Goal: Use online tool/utility: Utilize a website feature to perform a specific function

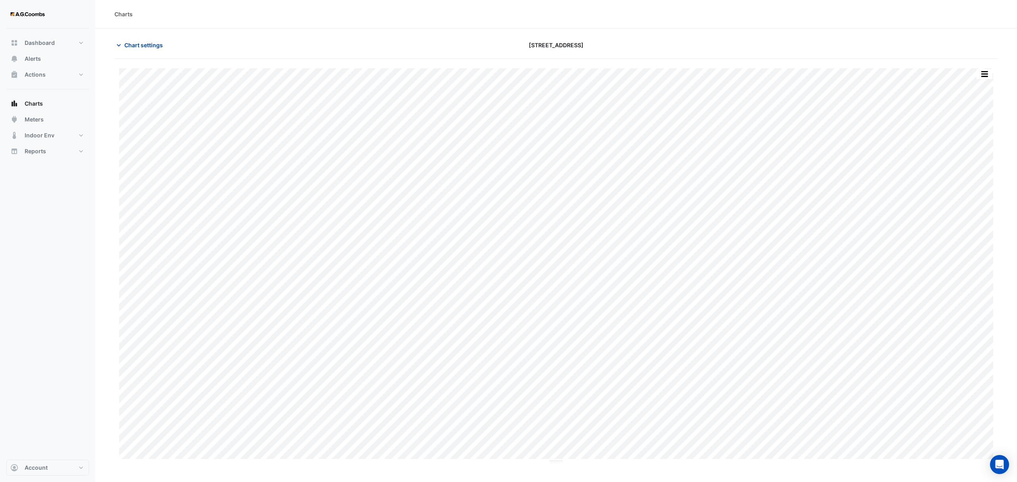
click at [139, 48] on span "Chart settings" at bounding box center [143, 45] width 39 height 8
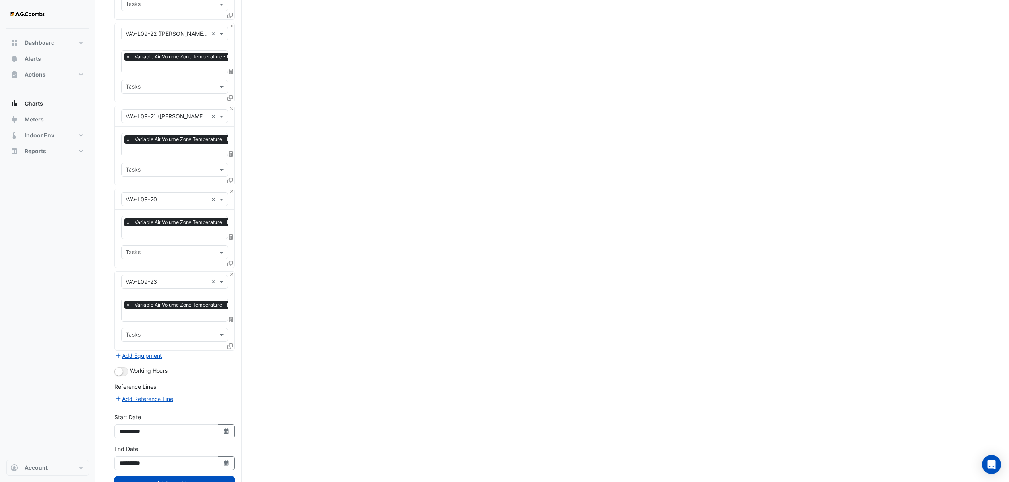
scroll to position [1580, 0]
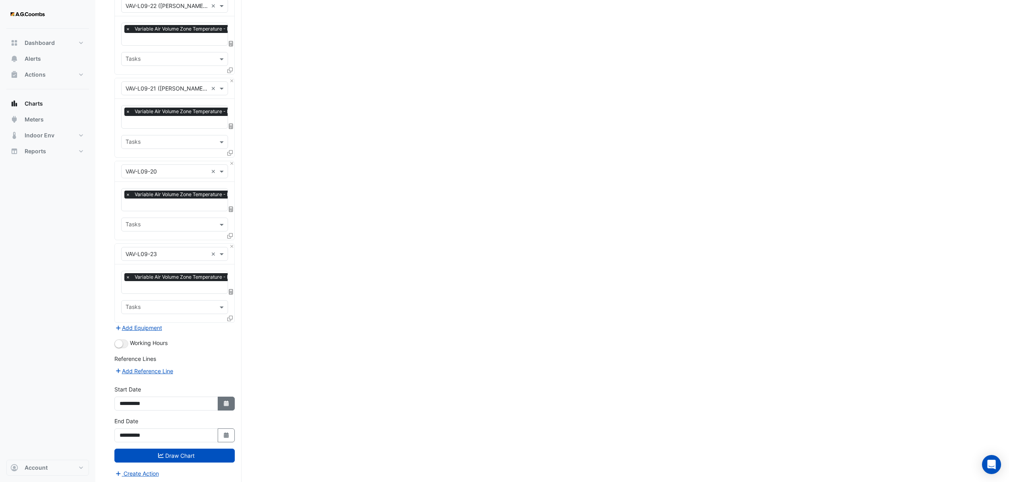
click at [220, 399] on button "Select Date" at bounding box center [226, 404] width 17 height 14
select select "*"
select select "****"
click at [201, 297] on button "Next month" at bounding box center [204, 295] width 10 height 13
select select "*"
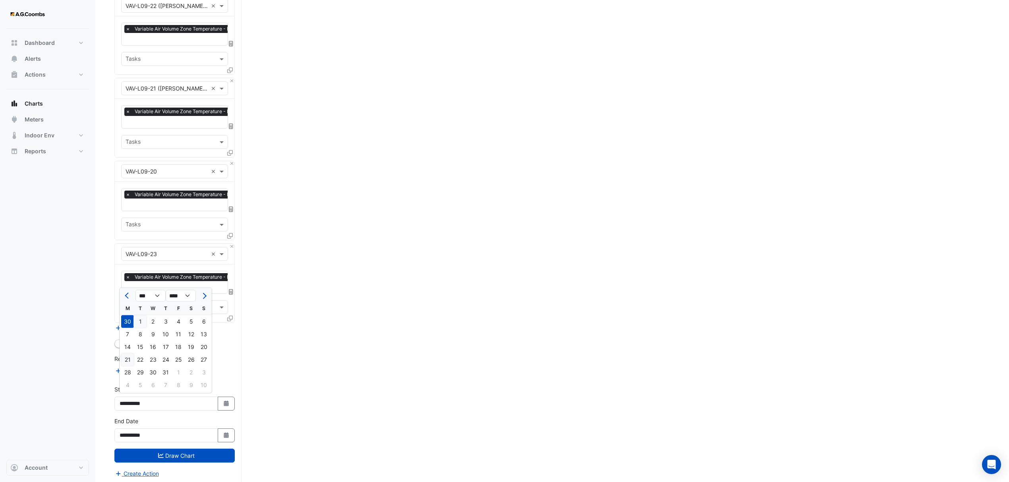
click at [132, 358] on div "21" at bounding box center [127, 359] width 13 height 13
type input "**********"
click at [221, 436] on button "Select Date" at bounding box center [226, 435] width 17 height 14
click at [125, 324] on button "Previous month" at bounding box center [128, 327] width 10 height 13
select select "*"
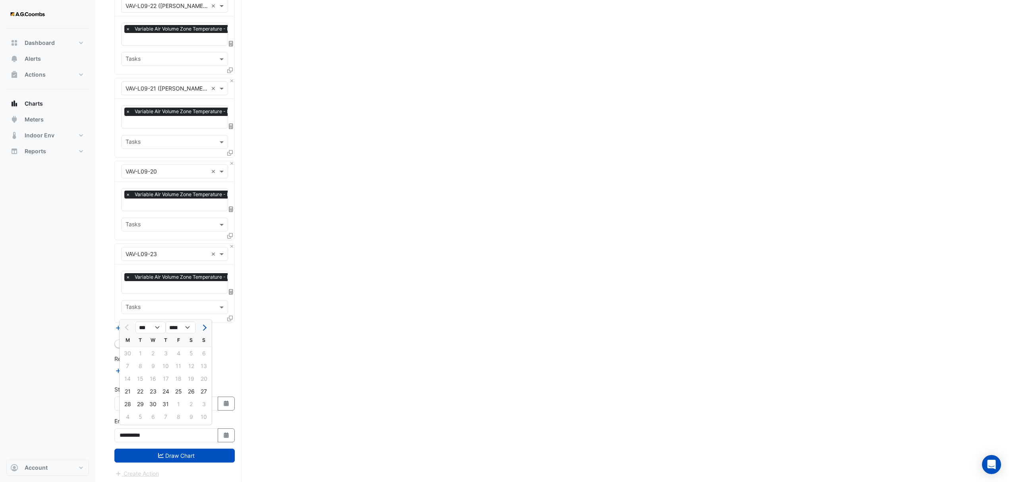
click at [126, 391] on div "21" at bounding box center [127, 391] width 13 height 13
type input "**********"
click at [180, 453] on button "Draw Chart" at bounding box center [174, 456] width 120 height 14
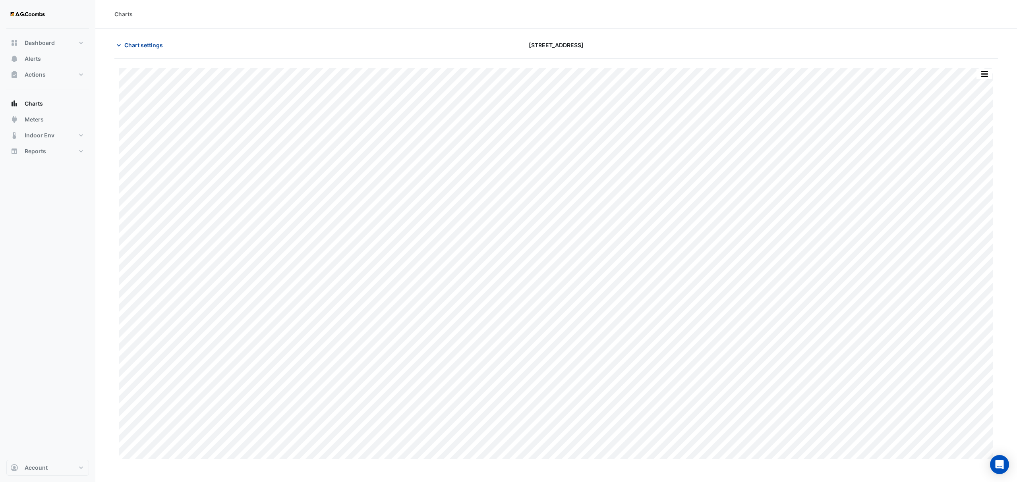
click at [131, 50] on button "Chart settings" at bounding box center [141, 45] width 54 height 14
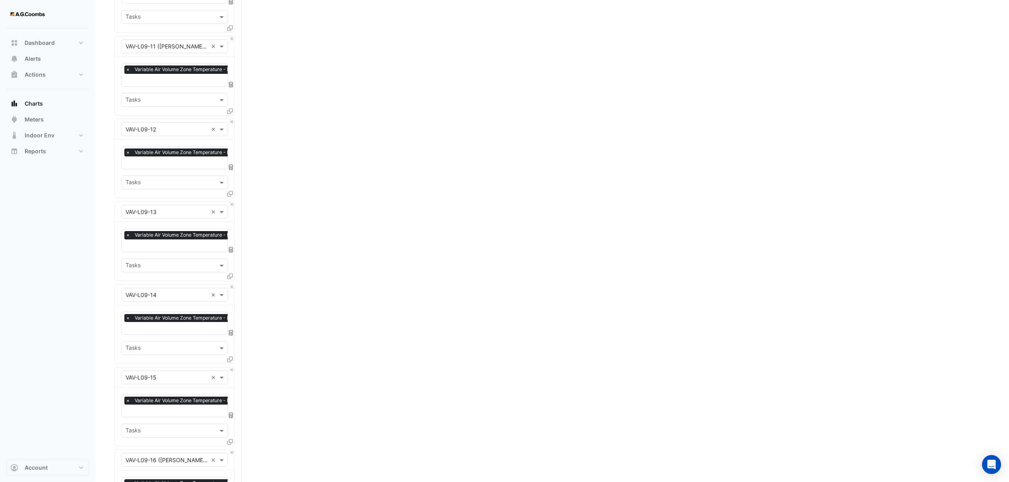
scroll to position [1165, 0]
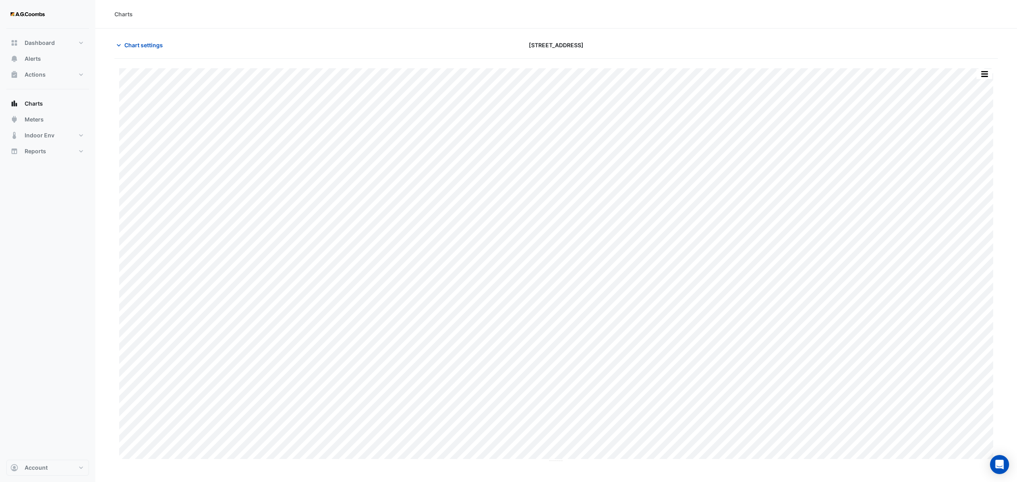
type input "**********"
click at [140, 47] on span "Chart settings" at bounding box center [143, 45] width 39 height 8
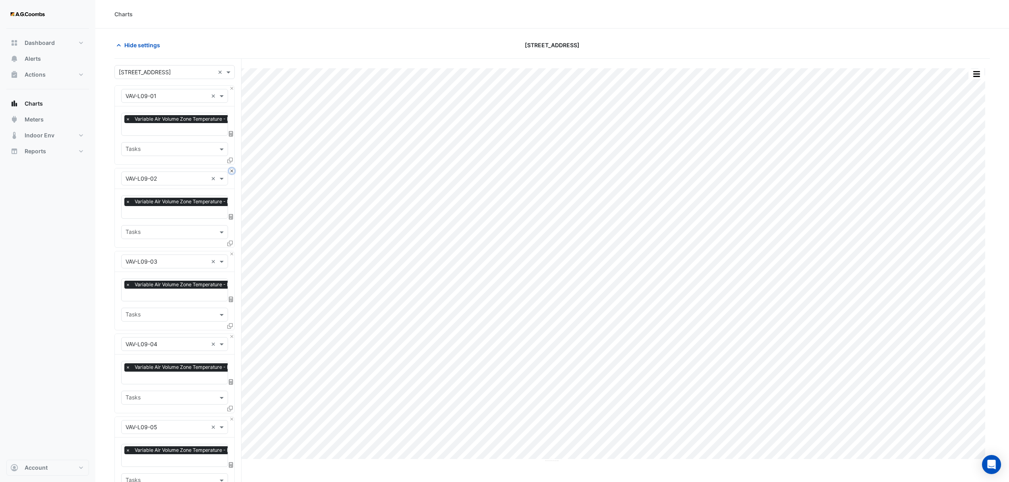
click at [232, 172] on button "Close" at bounding box center [231, 170] width 5 height 5
click at [232, 251] on button "Close" at bounding box center [231, 253] width 5 height 5
click at [232, 172] on button "Close" at bounding box center [231, 170] width 5 height 5
click at [232, 251] on button "Close" at bounding box center [231, 253] width 5 height 5
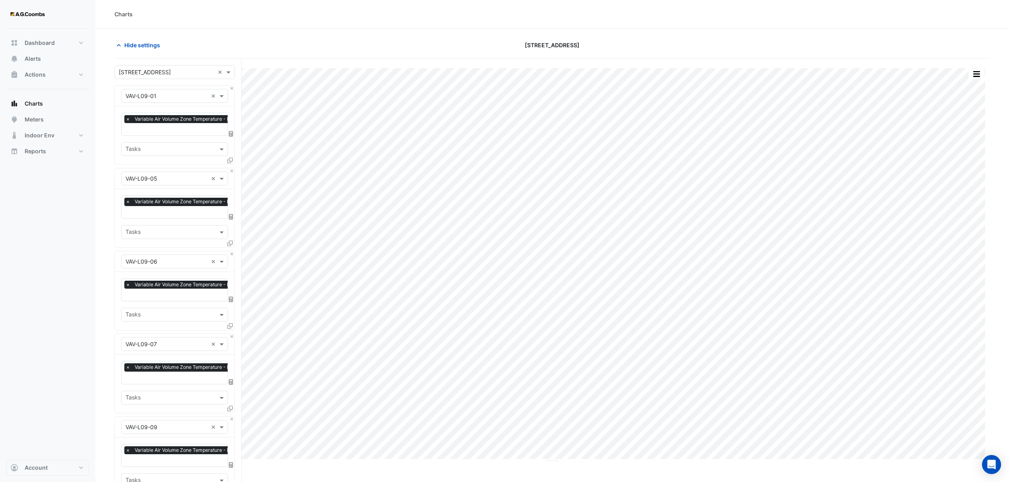
click at [232, 334] on button "Close" at bounding box center [231, 336] width 5 height 5
click at [232, 417] on button "Close" at bounding box center [231, 419] width 5 height 5
click at [232, 172] on button "Close" at bounding box center [231, 170] width 5 height 5
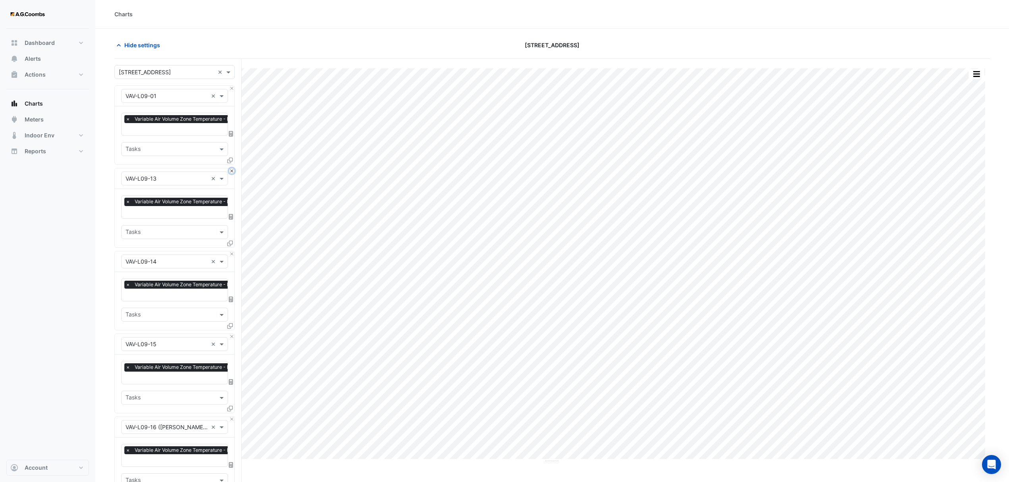
click at [232, 172] on button "Close" at bounding box center [231, 170] width 5 height 5
click at [232, 251] on button "Close" at bounding box center [231, 253] width 5 height 5
click at [232, 172] on button "Close" at bounding box center [231, 170] width 5 height 5
click at [232, 251] on button "Close" at bounding box center [231, 253] width 5 height 5
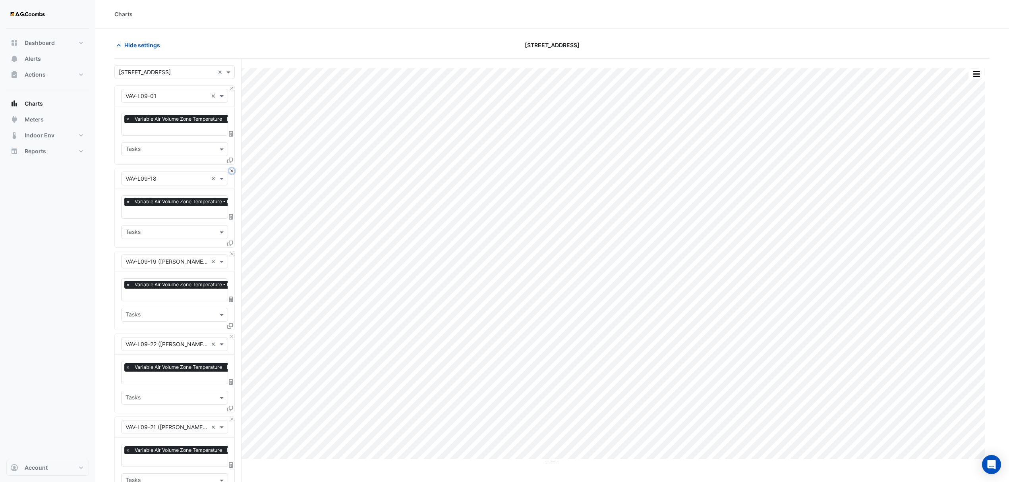
click at [232, 172] on button "Close" at bounding box center [231, 170] width 5 height 5
click at [232, 251] on button "Close" at bounding box center [231, 253] width 5 height 5
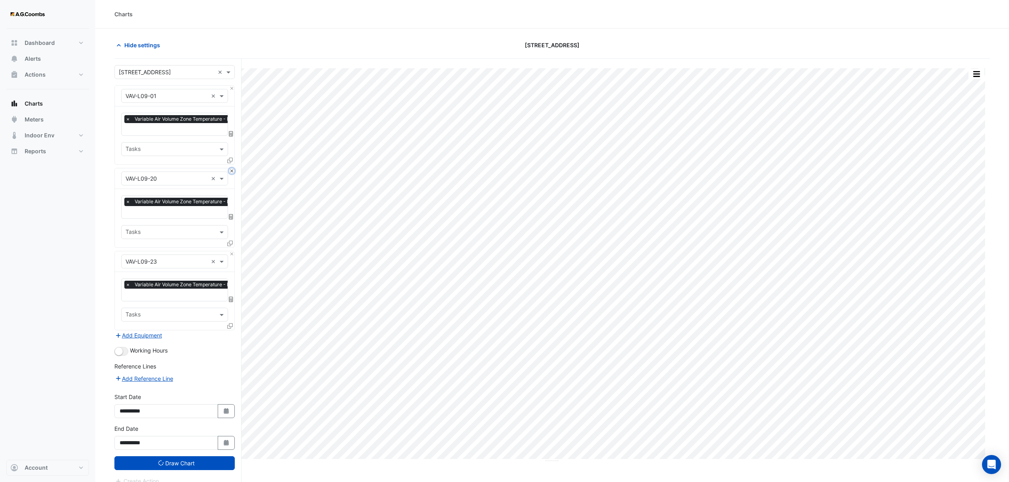
click at [232, 172] on button "Close" at bounding box center [231, 170] width 5 height 5
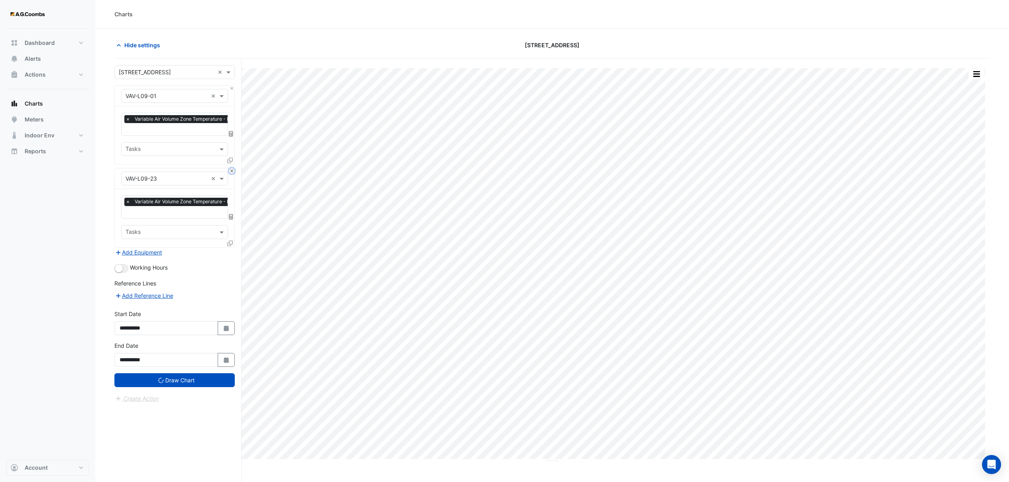
click at [232, 172] on button "Close" at bounding box center [231, 170] width 5 height 5
click at [232, 248] on div "Add Equipment" at bounding box center [174, 253] width 120 height 10
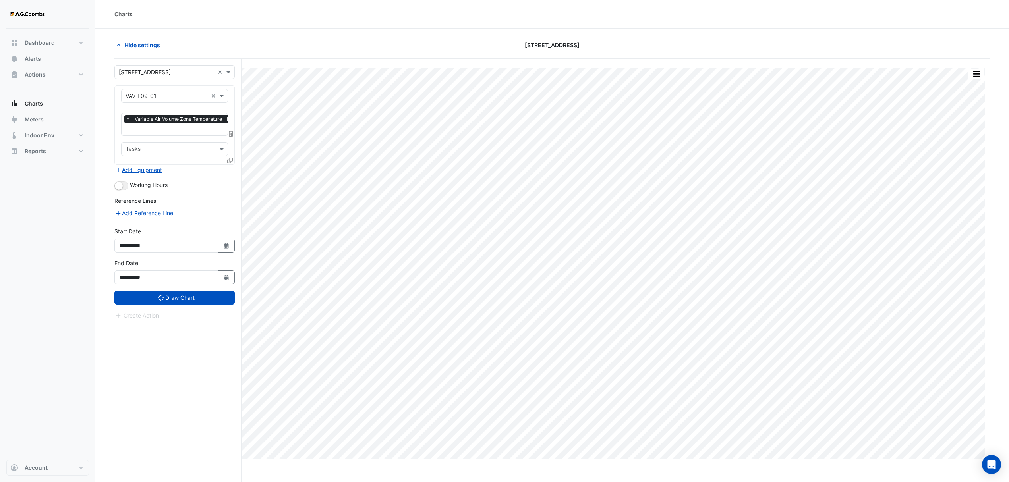
click at [178, 99] on input "text" at bounding box center [166, 96] width 82 height 8
drag, startPoint x: 169, startPoint y: 97, endPoint x: 93, endPoint y: 96, distance: 76.3
click at [93, 96] on div "Charts Hide settings 8 Exhibition Street Split by Equip Split All Print Save as…" at bounding box center [504, 256] width 1009 height 512
click at [167, 93] on input "text" at bounding box center [166, 96] width 82 height 8
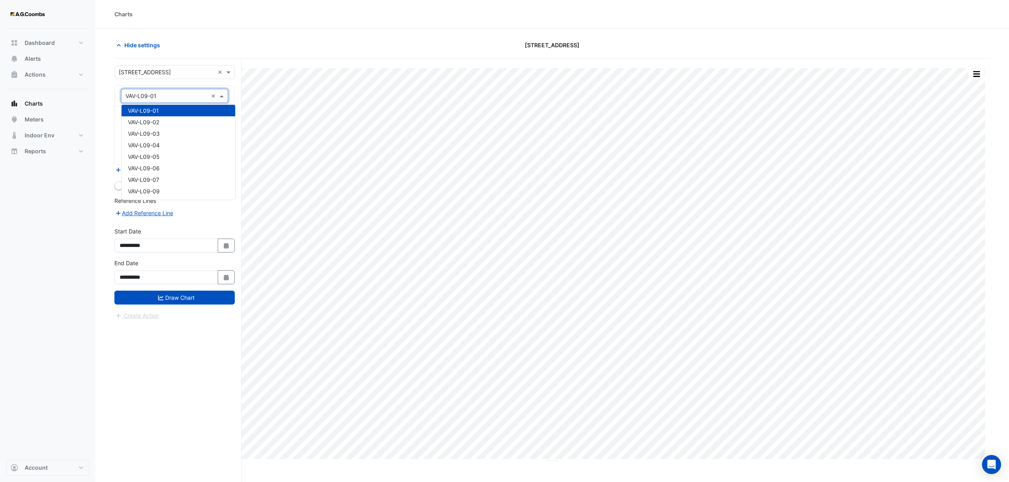
click at [167, 96] on input "text" at bounding box center [166, 96] width 82 height 8
type input "***"
click at [168, 150] on div "VAV-L19-01" at bounding box center [175, 150] width 106 height 12
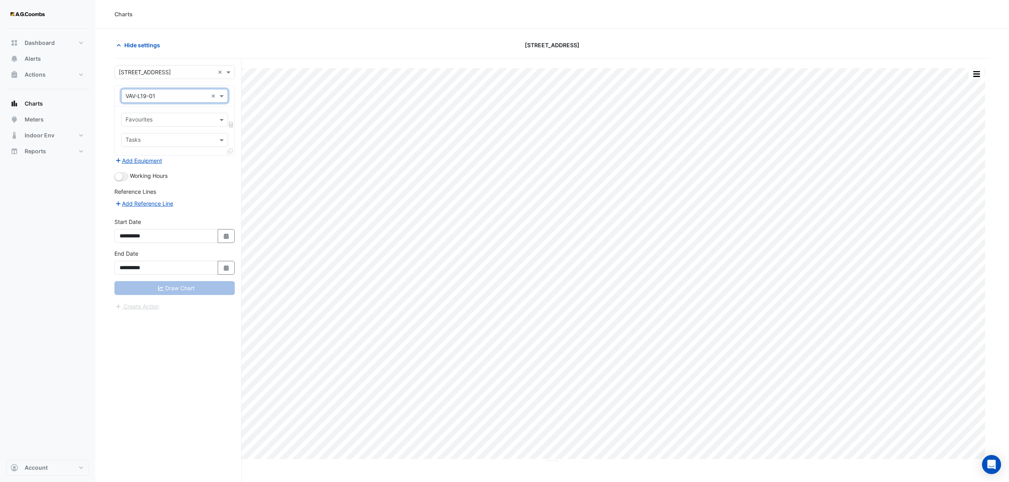
click at [160, 118] on input "text" at bounding box center [169, 120] width 89 height 8
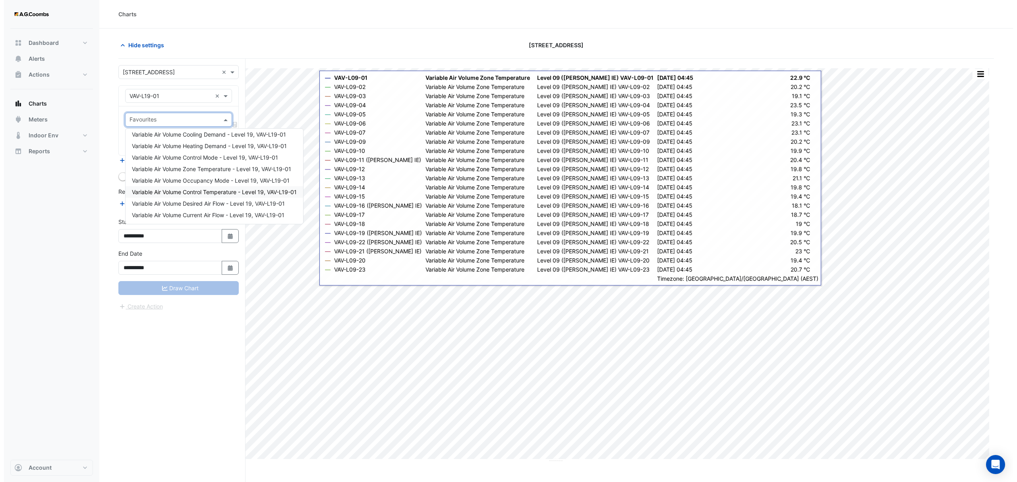
scroll to position [0, 0]
click at [208, 171] on span "Variable Air Volume Zone Temperature - Level 19, VAV-L19-01" at bounding box center [207, 172] width 159 height 7
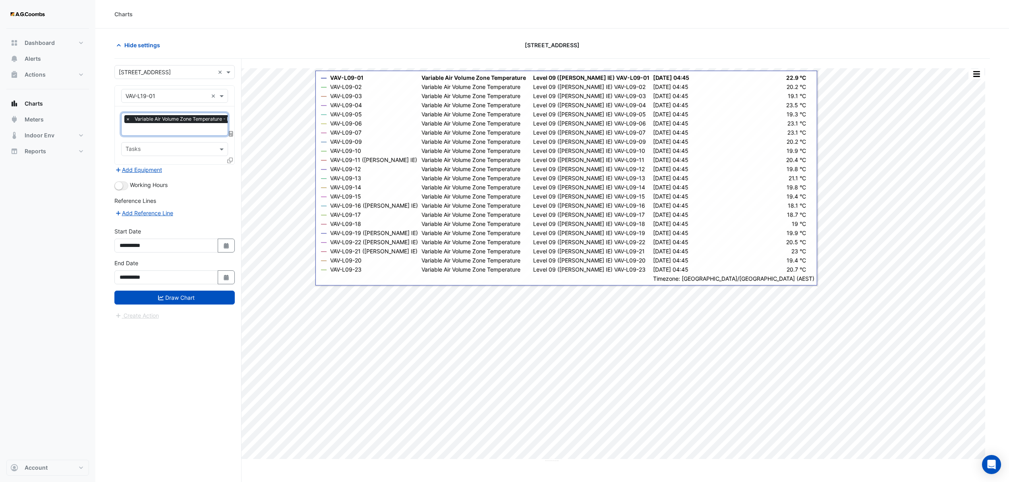
click at [231, 160] on icon at bounding box center [230, 161] width 6 height 6
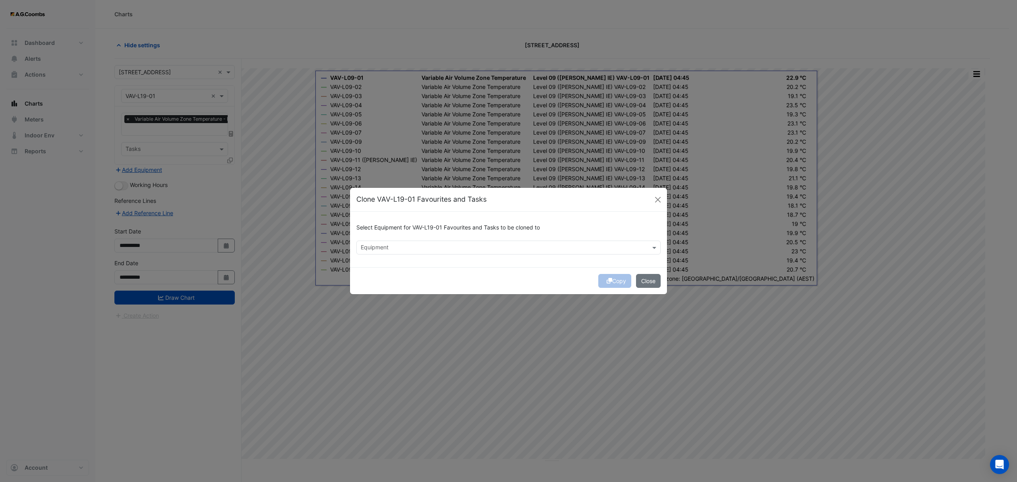
click at [433, 245] on input "text" at bounding box center [504, 248] width 286 height 8
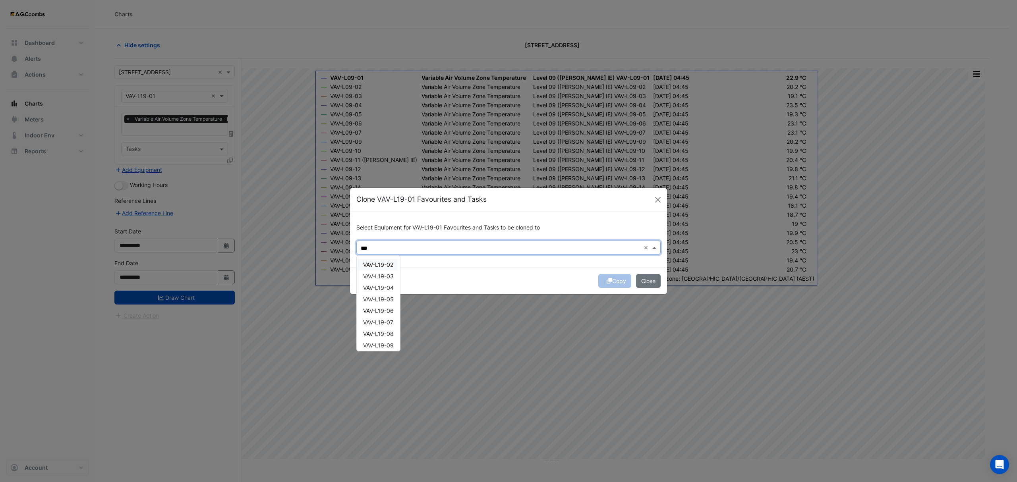
click at [386, 264] on span "VAV-L19-02" at bounding box center [378, 264] width 30 height 7
click at [386, 276] on span "VAV-L19-03" at bounding box center [378, 276] width 31 height 7
click at [387, 288] on span "VAV-L19-04" at bounding box center [378, 287] width 31 height 7
drag, startPoint x: 388, startPoint y: 301, endPoint x: 386, endPoint y: 307, distance: 6.7
click at [388, 301] on span "VAV-L19-05" at bounding box center [378, 299] width 31 height 7
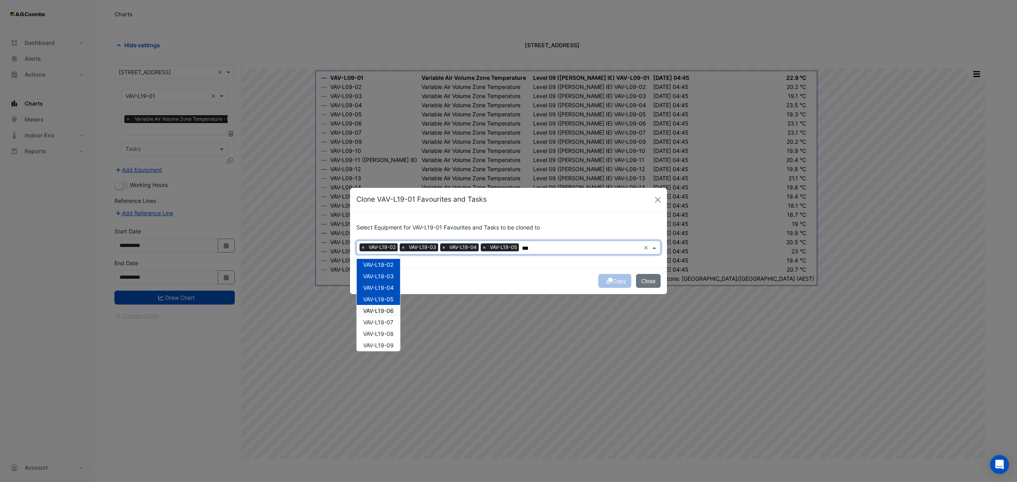
click at [386, 311] on span "VAV-L19-06" at bounding box center [378, 310] width 31 height 7
click at [386, 322] on span "VAV-L19-07" at bounding box center [378, 322] width 30 height 7
click at [386, 334] on span "VAV-L19-08" at bounding box center [378, 333] width 31 height 7
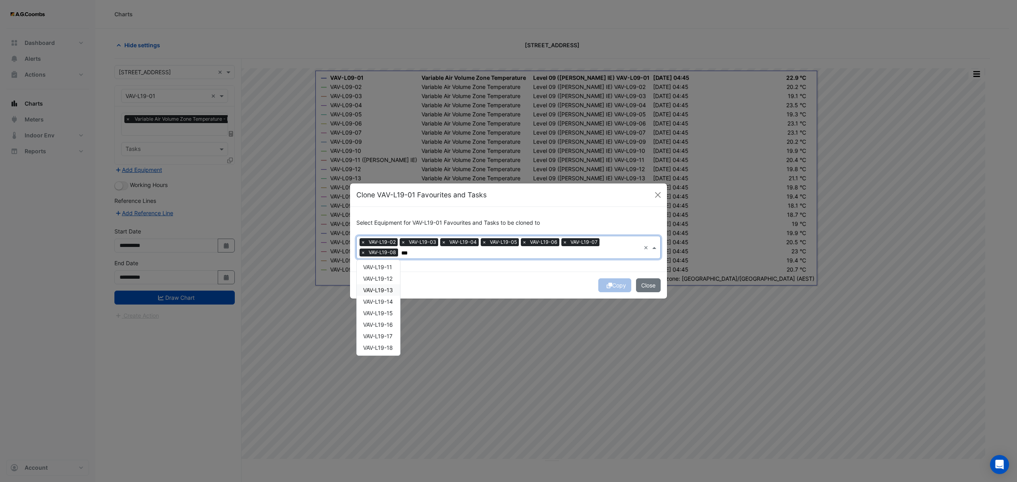
scroll to position [53, 0]
click at [385, 297] on span "VAV-L19-09" at bounding box center [378, 296] width 31 height 7
click at [385, 309] on span "VAV-L19-10" at bounding box center [378, 308] width 30 height 7
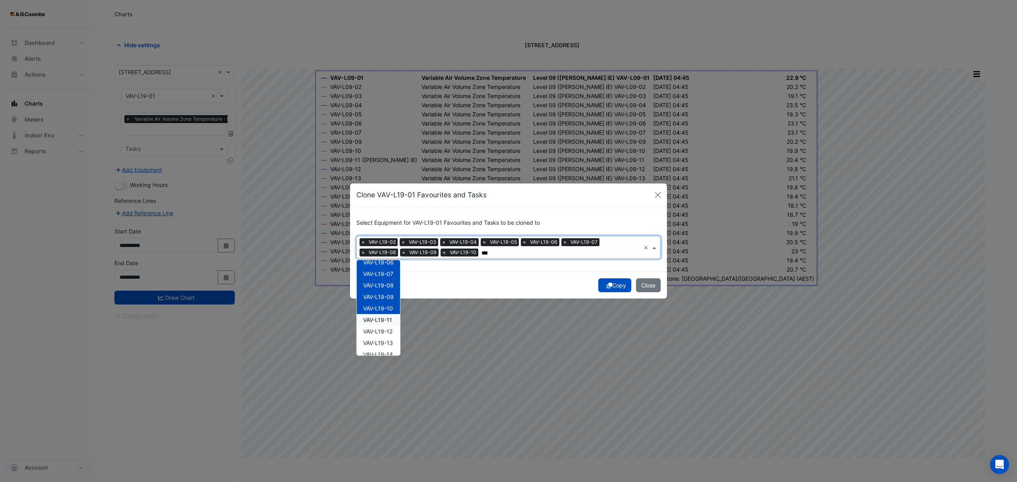
click at [384, 322] on span "VAV-L19-11" at bounding box center [377, 319] width 29 height 7
click at [381, 338] on div "VAV-L19-13" at bounding box center [378, 343] width 43 height 12
click at [384, 287] on span "VAV-L19-12" at bounding box center [377, 288] width 29 height 7
click at [388, 313] on span "VAV-L19-14" at bounding box center [378, 311] width 30 height 7
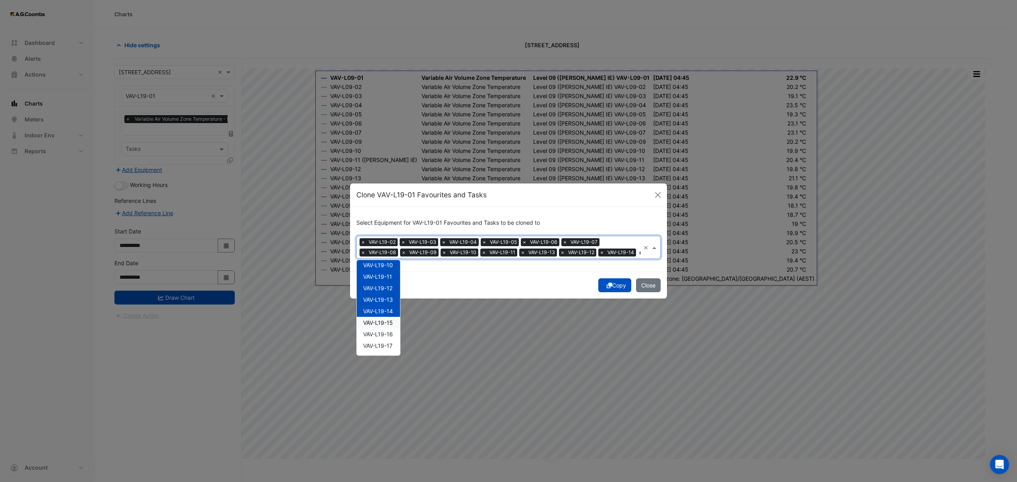
click at [388, 322] on span "VAV-L19-15" at bounding box center [378, 322] width 30 height 7
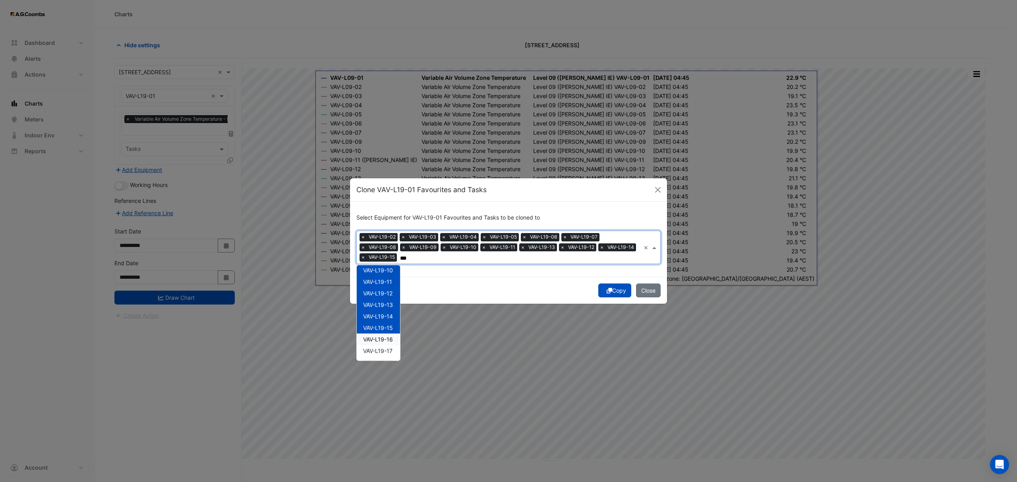
click at [386, 340] on span "VAV-L19-16" at bounding box center [378, 339] width 30 height 7
type input "***"
click at [409, 316] on ngb-modal-window "Clone VAV-L19-01 Favourites and Tasks Select Equipment for VAV-L19-01 Favourite…" at bounding box center [508, 241] width 1017 height 482
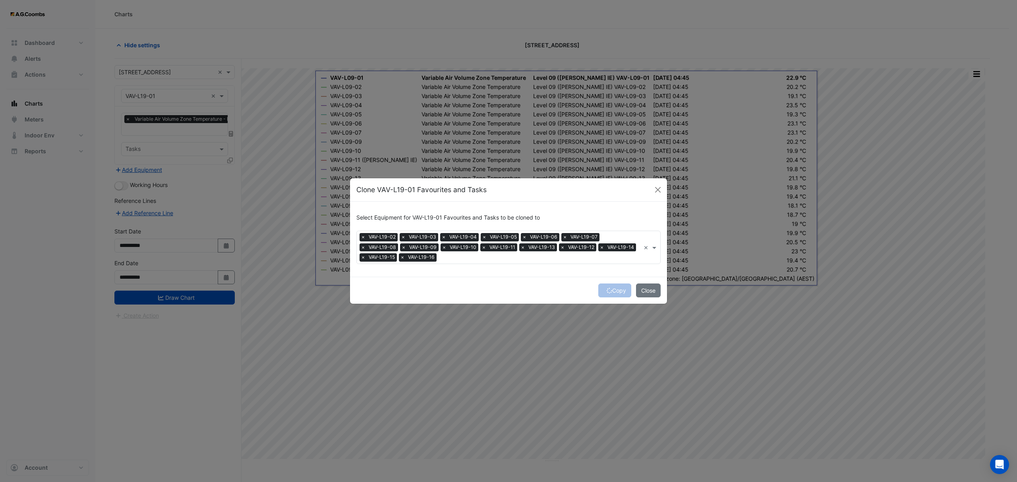
click at [448, 259] on input "text" at bounding box center [540, 258] width 201 height 8
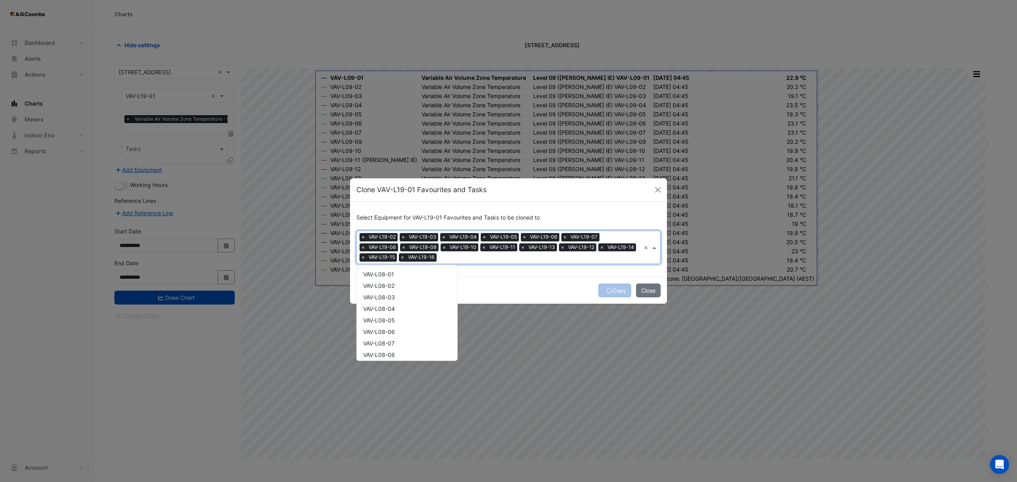
scroll to position [3066, 0]
drag, startPoint x: 390, startPoint y: 282, endPoint x: 392, endPoint y: 286, distance: 4.6
click at [390, 283] on span "VAV-L19-17" at bounding box center [377, 282] width 29 height 7
click at [393, 295] on span "VAV-L19-18" at bounding box center [378, 294] width 30 height 7
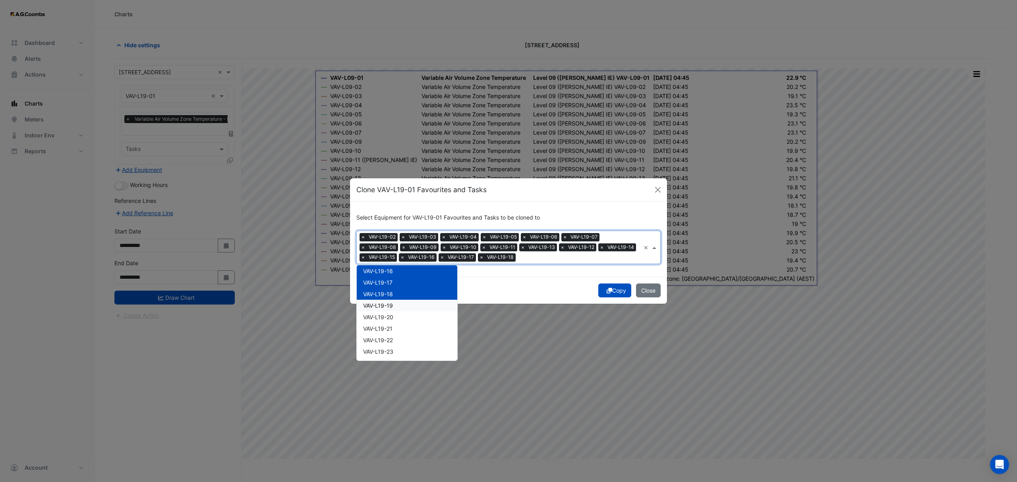
click at [394, 304] on div "VAV-L19-19" at bounding box center [407, 306] width 100 height 12
click at [396, 318] on div "VAV-L19-20" at bounding box center [407, 317] width 100 height 12
drag, startPoint x: 396, startPoint y: 327, endPoint x: 396, endPoint y: 332, distance: 4.8
click at [396, 328] on div "VAV-L19-21" at bounding box center [407, 329] width 100 height 12
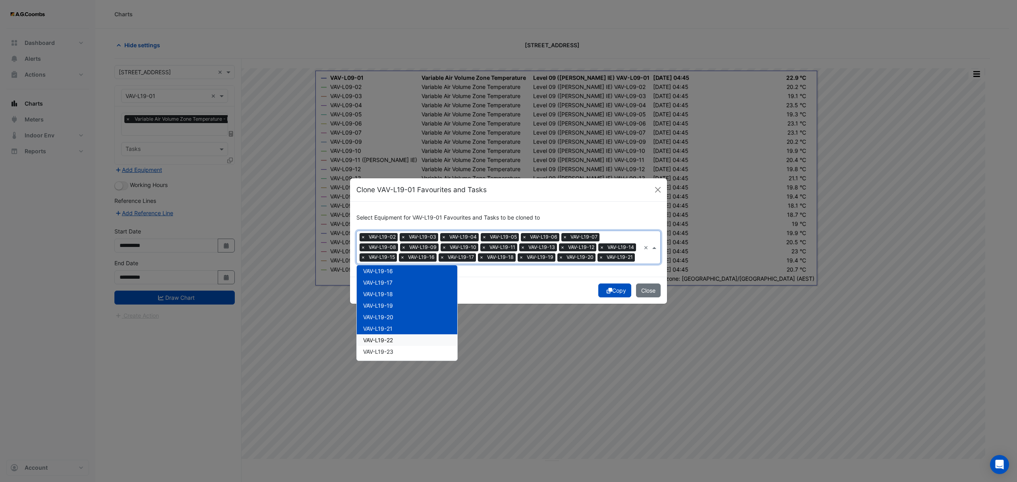
click at [396, 340] on div "VAV-L19-22" at bounding box center [407, 340] width 100 height 12
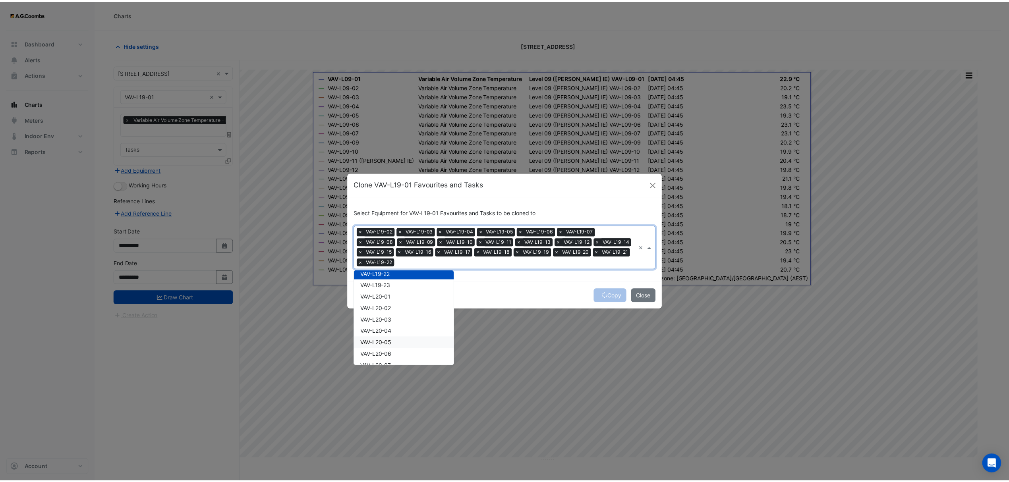
scroll to position [3120, 0]
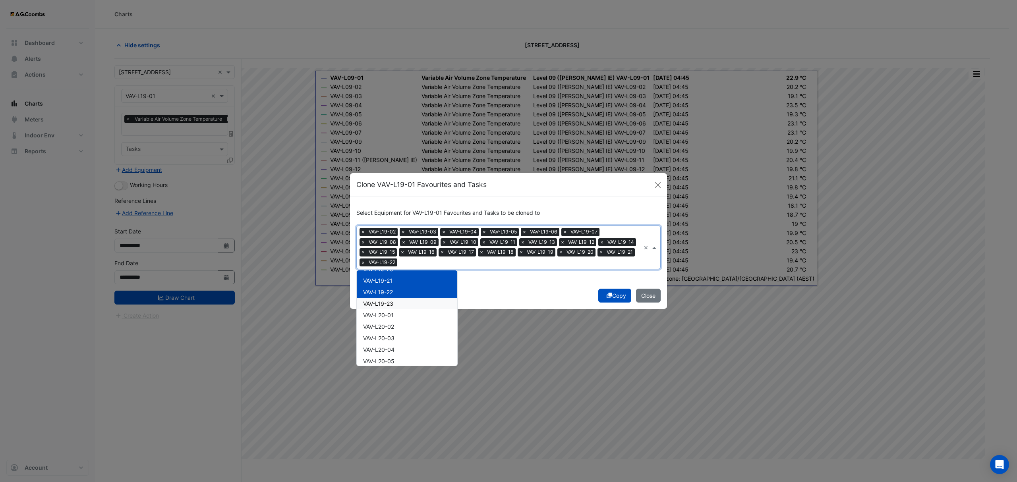
click at [402, 304] on div "VAV-L19-23" at bounding box center [407, 304] width 100 height 12
click at [569, 292] on div "Copy Close" at bounding box center [508, 295] width 317 height 27
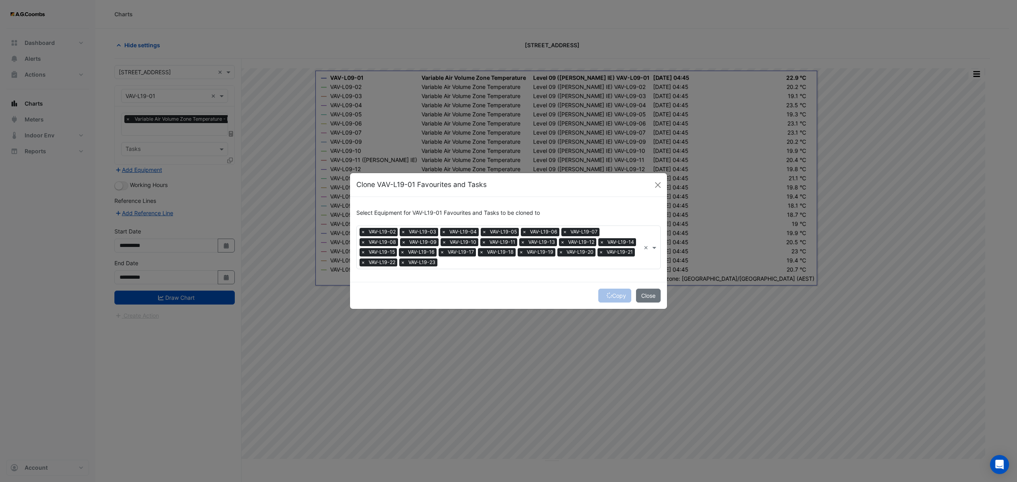
click at [612, 297] on div "Copy Close" at bounding box center [508, 295] width 317 height 27
click at [517, 289] on div "Copy Close" at bounding box center [508, 295] width 317 height 27
click at [619, 296] on button "Copy" at bounding box center [614, 296] width 33 height 14
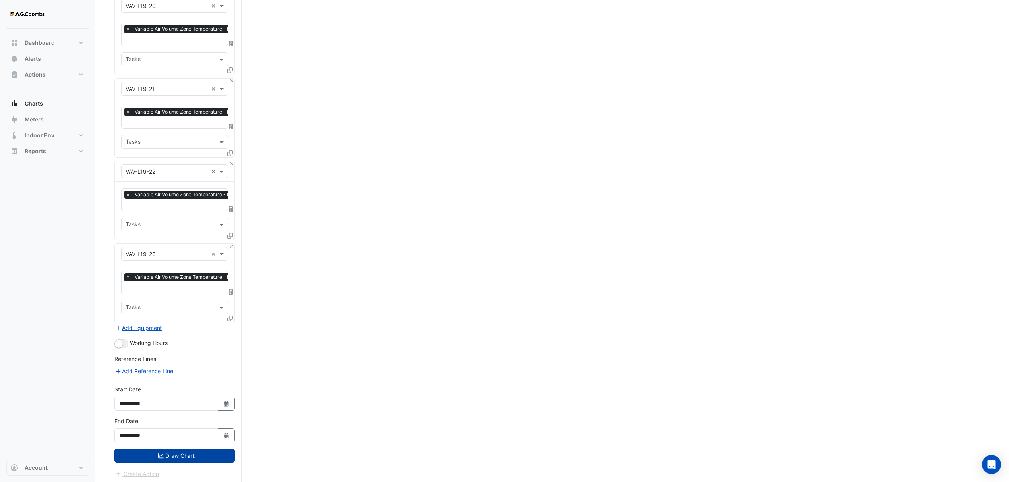
click at [177, 451] on button "Draw Chart" at bounding box center [174, 456] width 120 height 14
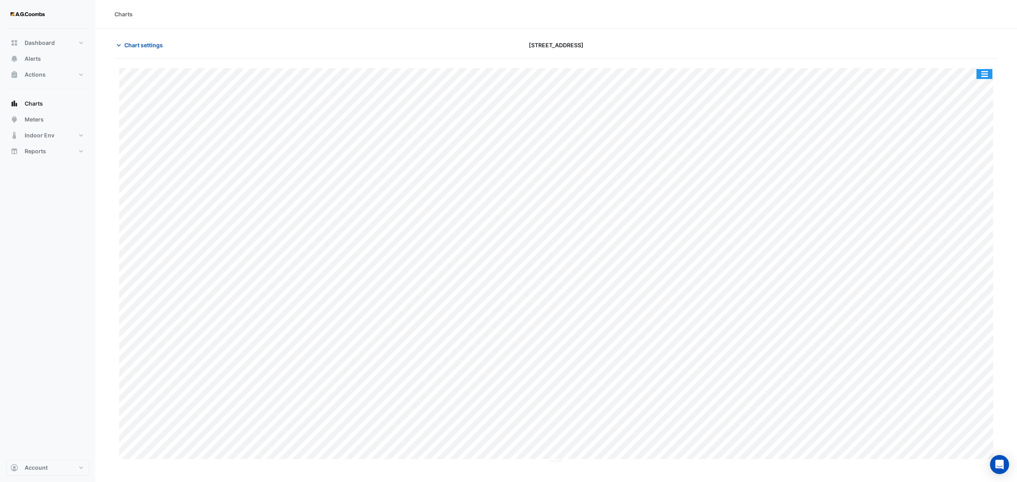
click at [988, 77] on button "button" at bounding box center [984, 74] width 16 height 10
click at [968, 191] on div "Export CSV - Pivot" at bounding box center [968, 197] width 48 height 19
click at [130, 46] on span "Chart settings" at bounding box center [143, 45] width 39 height 8
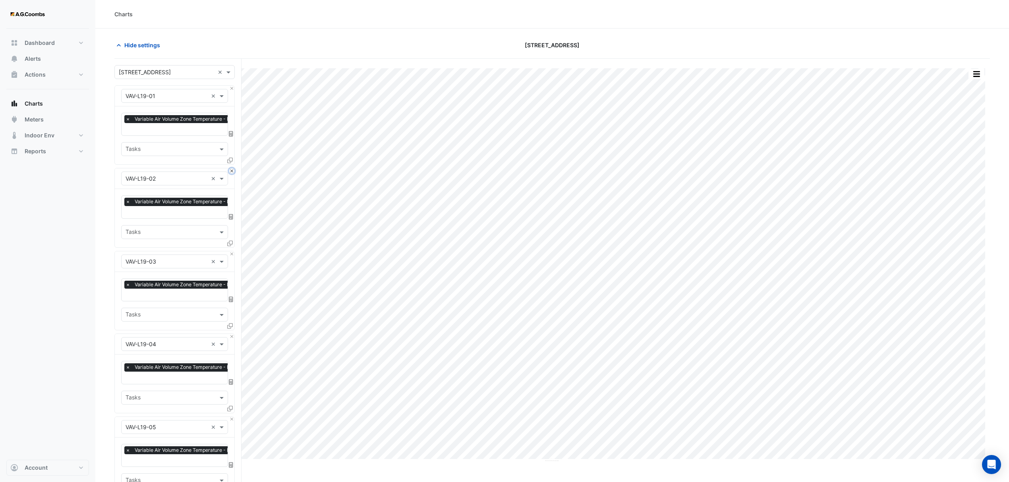
click at [230, 172] on button "Close" at bounding box center [231, 170] width 5 height 5
click at [230, 251] on button "Close" at bounding box center [231, 253] width 5 height 5
click at [230, 172] on button "Close" at bounding box center [231, 170] width 5 height 5
click at [230, 251] on button "Close" at bounding box center [231, 253] width 5 height 5
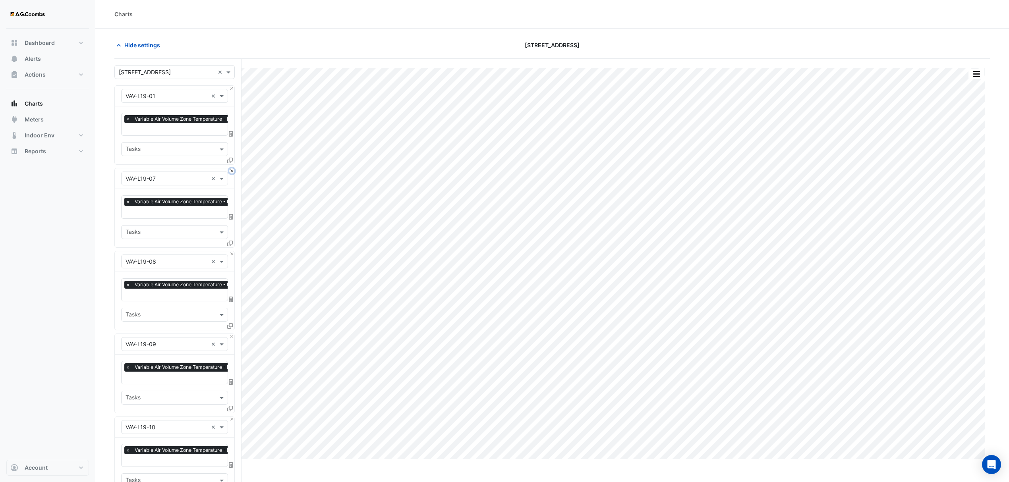
click at [230, 172] on button "Close" at bounding box center [231, 170] width 5 height 5
click at [230, 251] on button "Close" at bounding box center [231, 253] width 5 height 5
click at [230, 172] on button "Close" at bounding box center [231, 170] width 5 height 5
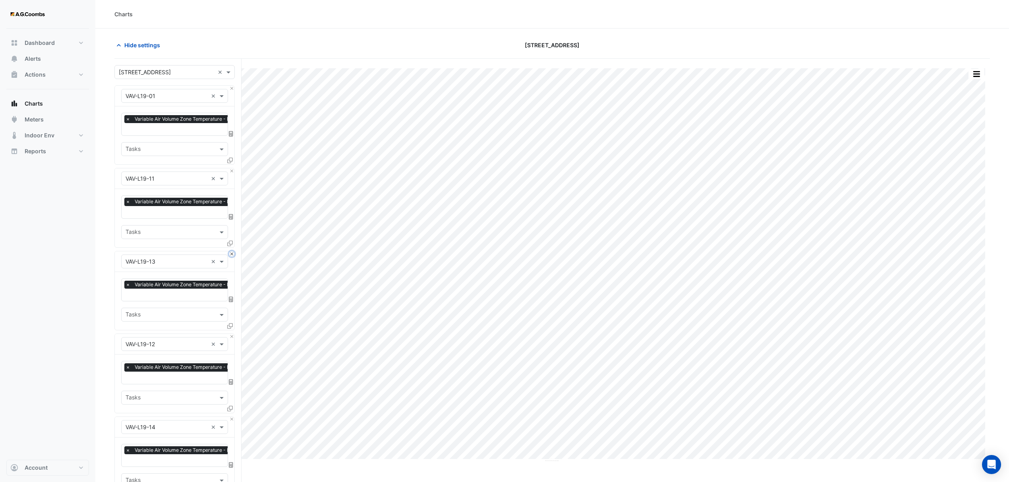
click at [230, 251] on button "Close" at bounding box center [231, 253] width 5 height 5
click at [230, 172] on button "Close" at bounding box center [231, 170] width 5 height 5
click at [230, 251] on button "Close" at bounding box center [231, 253] width 5 height 5
click at [230, 172] on button "Close" at bounding box center [231, 170] width 5 height 5
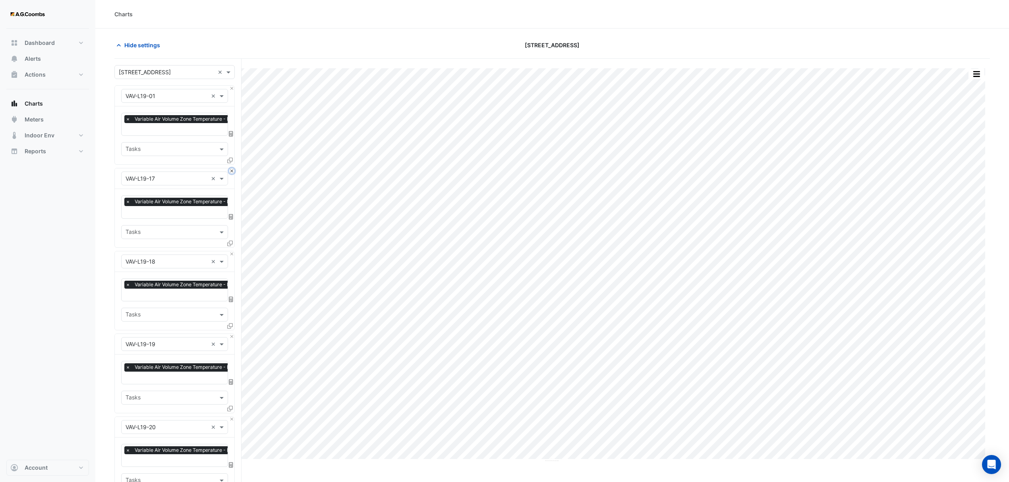
click at [230, 172] on button "Close" at bounding box center [231, 170] width 5 height 5
click at [230, 251] on button "Close" at bounding box center [231, 253] width 5 height 5
click at [230, 172] on button "Close" at bounding box center [231, 170] width 5 height 5
click at [230, 251] on button "Close" at bounding box center [231, 253] width 5 height 5
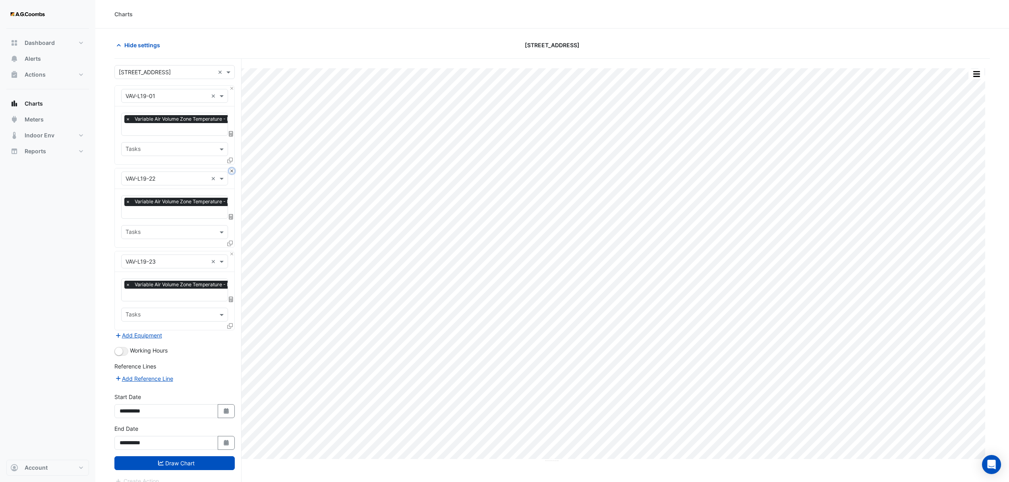
click at [230, 172] on button "Close" at bounding box center [231, 170] width 5 height 5
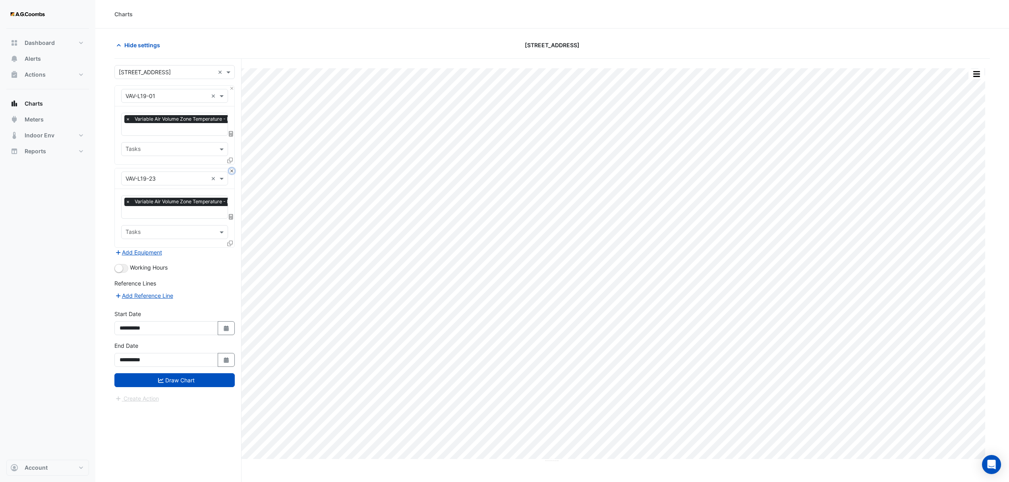
click at [230, 172] on button "Close" at bounding box center [231, 170] width 5 height 5
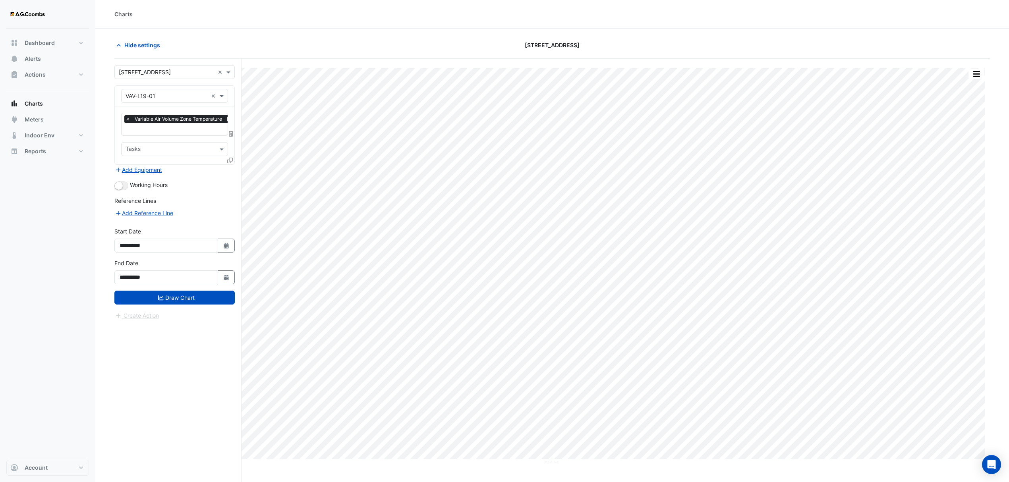
click at [169, 93] on input "text" at bounding box center [166, 96] width 82 height 8
type input "***"
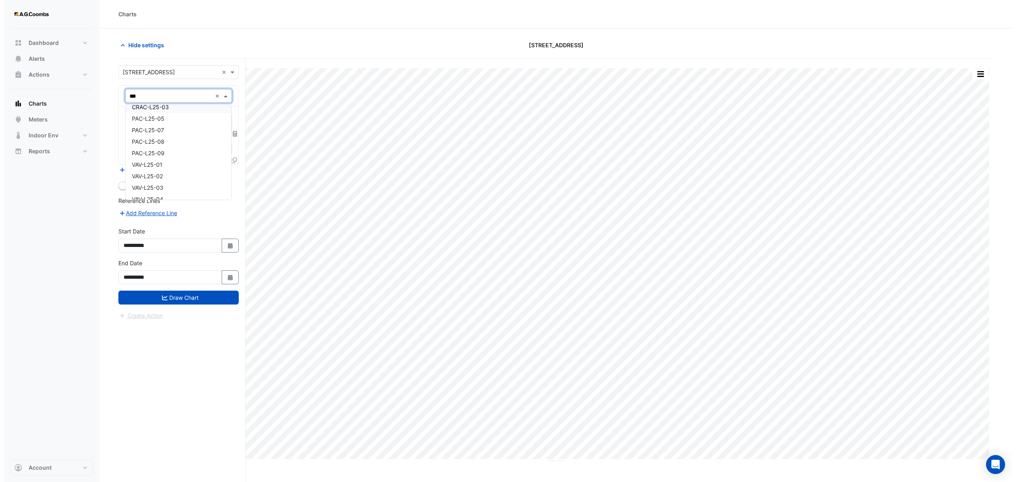
scroll to position [53, 0]
click at [167, 139] on div "VAV-L25-01" at bounding box center [175, 141] width 106 height 12
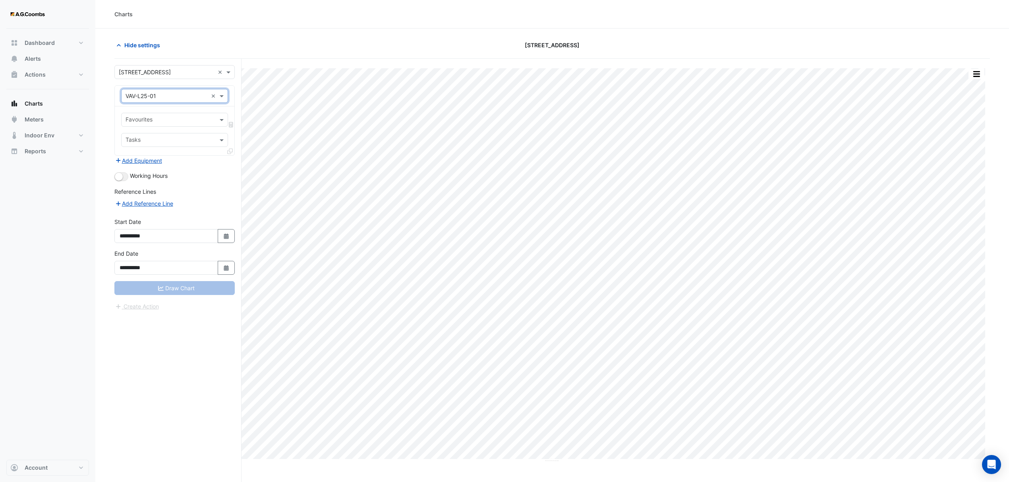
click at [169, 122] on input "text" at bounding box center [169, 120] width 89 height 8
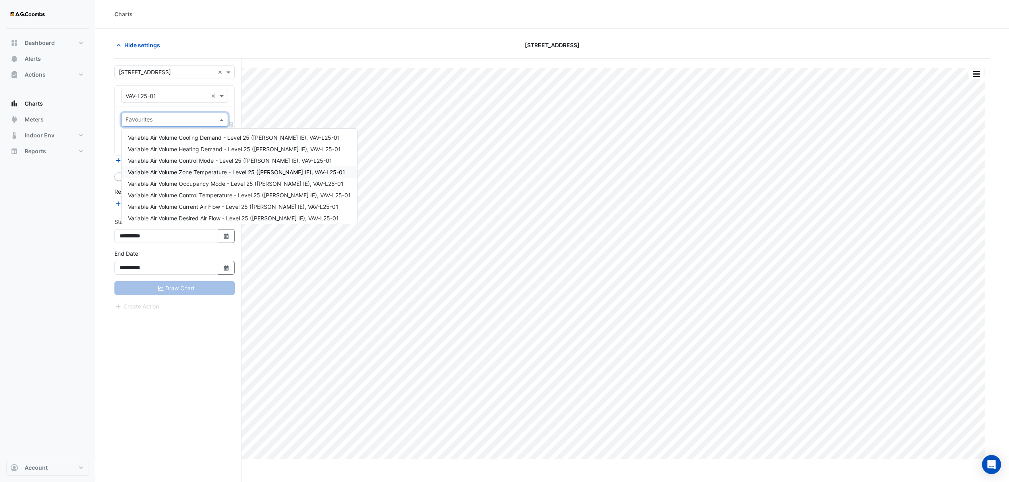
click at [190, 176] on div "Variable Air Volume Zone Temperature - Level 25 (NABERS IE), VAV-L25-01" at bounding box center [239, 172] width 235 height 12
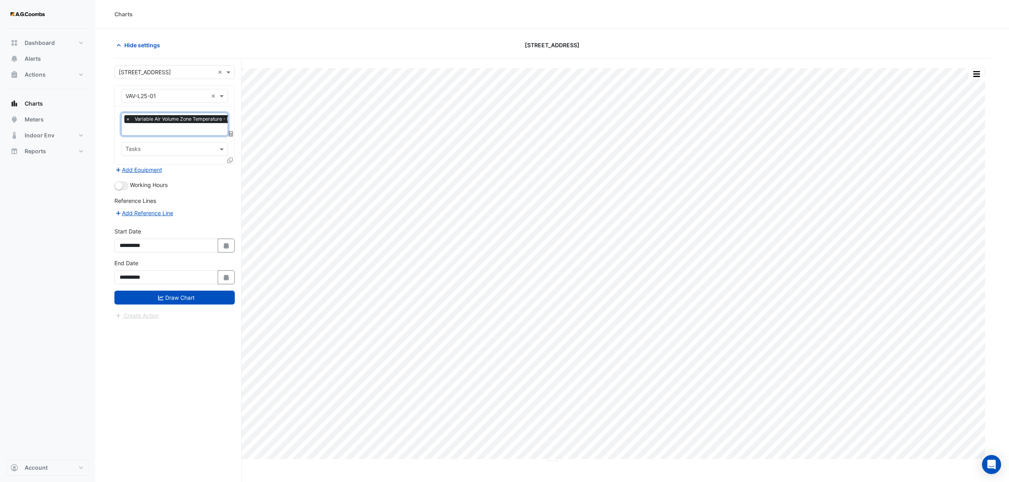
click at [183, 133] on input "text" at bounding box center [226, 130] width 202 height 8
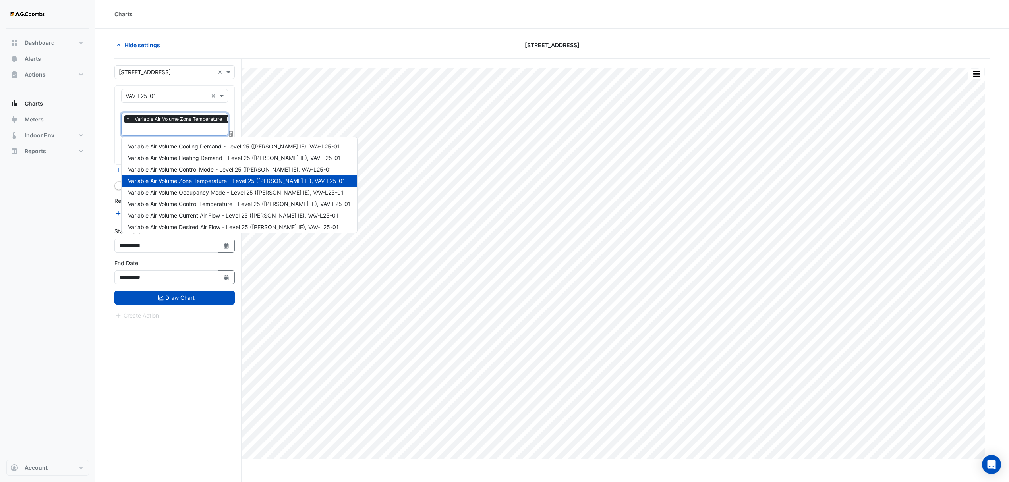
click at [183, 133] on input "text" at bounding box center [226, 130] width 202 height 8
click at [274, 37] on section "Hide settings 8 Exhibition Street Split by Equip Split All Print Save as JPEG S…" at bounding box center [551, 271] width 913 height 484
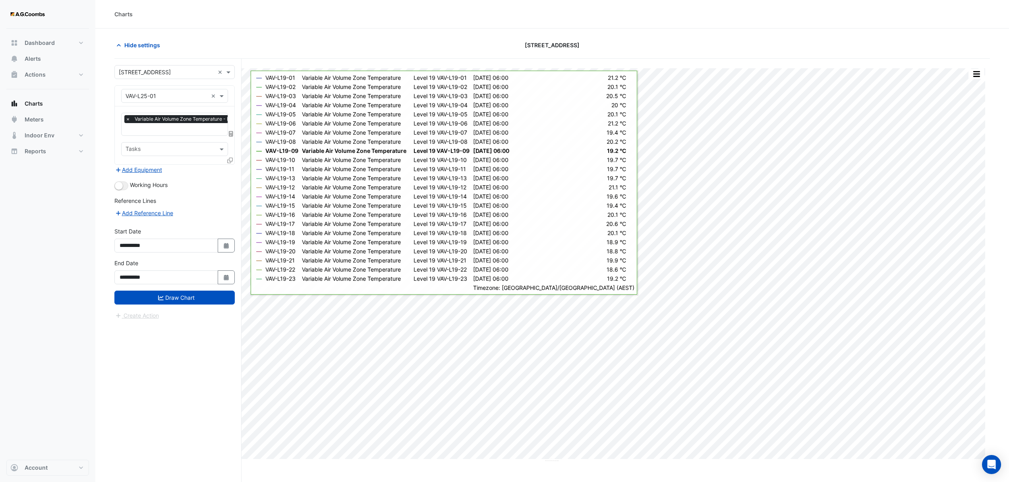
click at [230, 159] on icon at bounding box center [230, 161] width 6 height 6
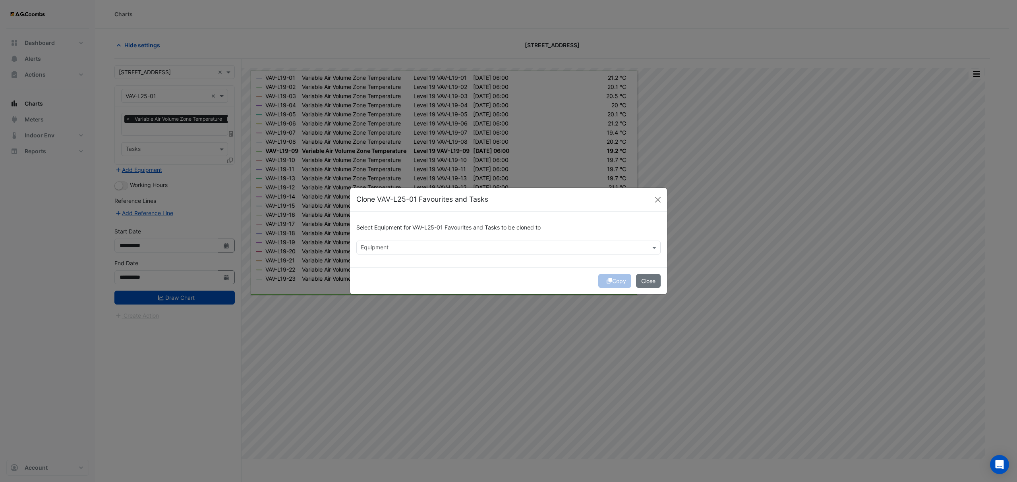
click at [404, 249] on input "text" at bounding box center [504, 248] width 286 height 8
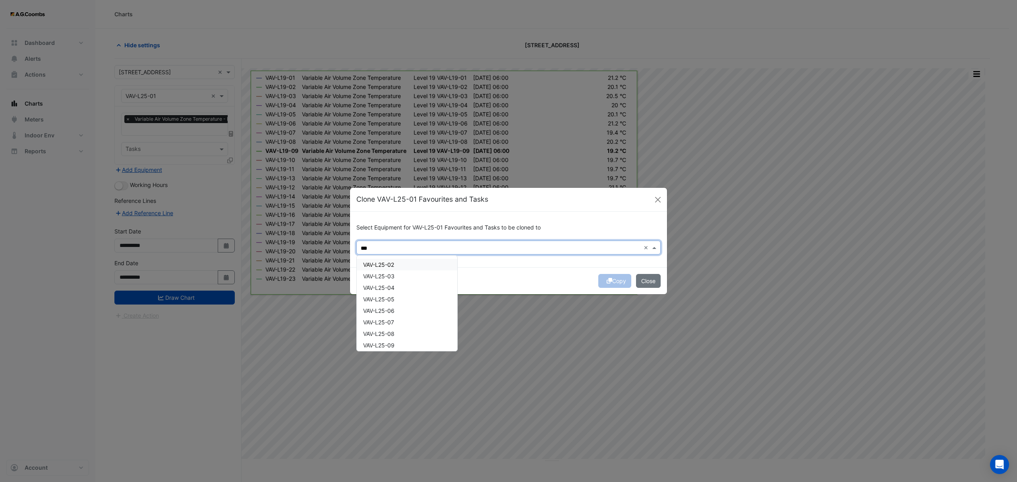
click at [399, 264] on div "VAV-L25-02" at bounding box center [407, 265] width 100 height 12
click at [400, 272] on div "VAV-L25-03" at bounding box center [407, 276] width 100 height 12
click at [396, 286] on div "VAV-L25-04" at bounding box center [407, 288] width 100 height 12
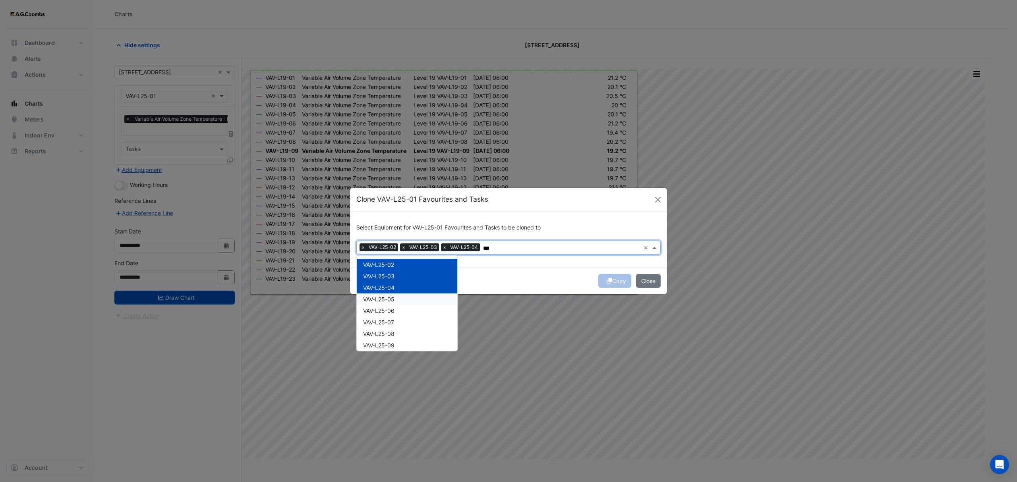
click at [397, 300] on div "VAV-L25-05" at bounding box center [407, 299] width 100 height 12
click at [396, 313] on div "VAV-L25-06" at bounding box center [407, 311] width 100 height 12
click at [396, 324] on div "VAV-L25-07" at bounding box center [407, 322] width 100 height 12
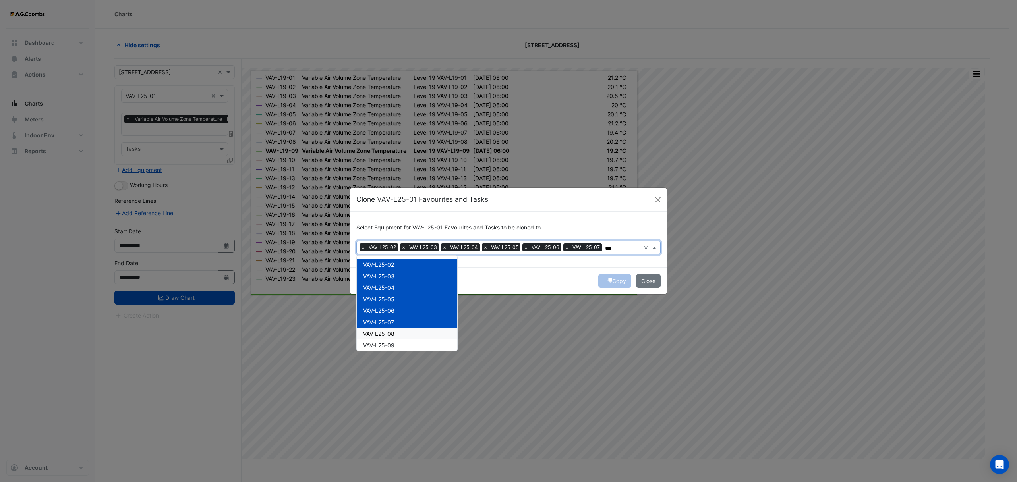
click at [396, 335] on div "VAV-L25-08" at bounding box center [407, 334] width 100 height 12
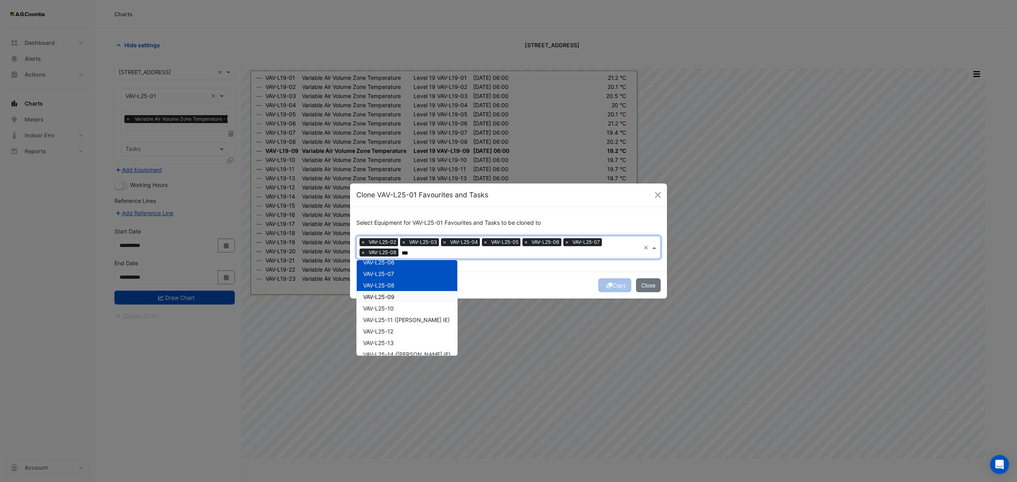
click at [397, 298] on div "VAV-L25-09" at bounding box center [407, 297] width 100 height 12
click at [399, 307] on div "VAV-L25-10" at bounding box center [407, 309] width 100 height 12
click at [401, 316] on span "VAV-L25-11 (NABERS IE)" at bounding box center [406, 319] width 87 height 7
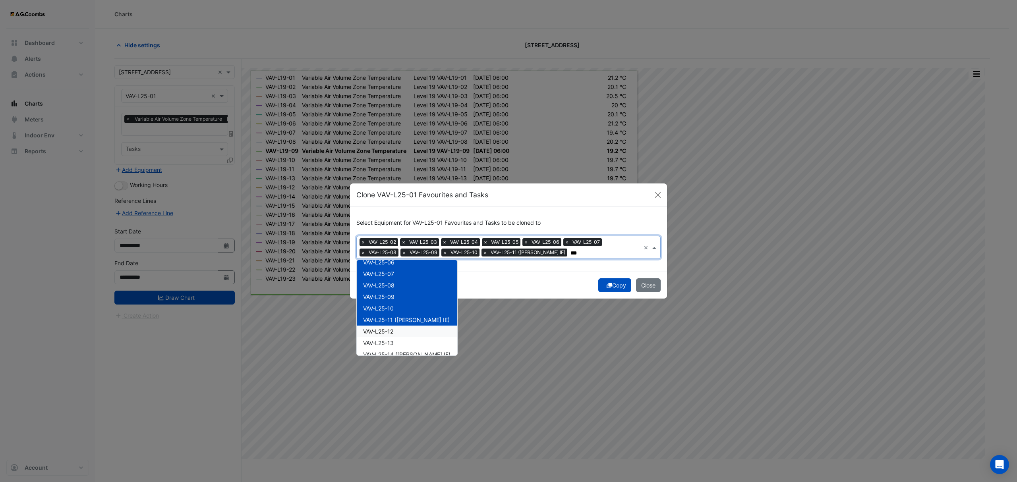
drag, startPoint x: 398, startPoint y: 326, endPoint x: 399, endPoint y: 334, distance: 7.3
click at [398, 327] on div "VAV-L25-12" at bounding box center [407, 332] width 100 height 12
click at [399, 338] on div "VAV-L25-13" at bounding box center [407, 343] width 100 height 12
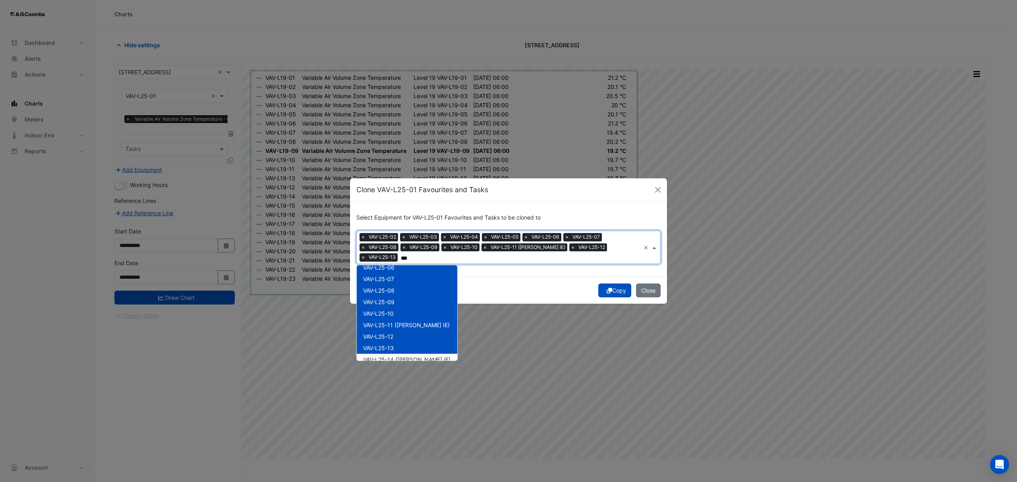
scroll to position [176, 0]
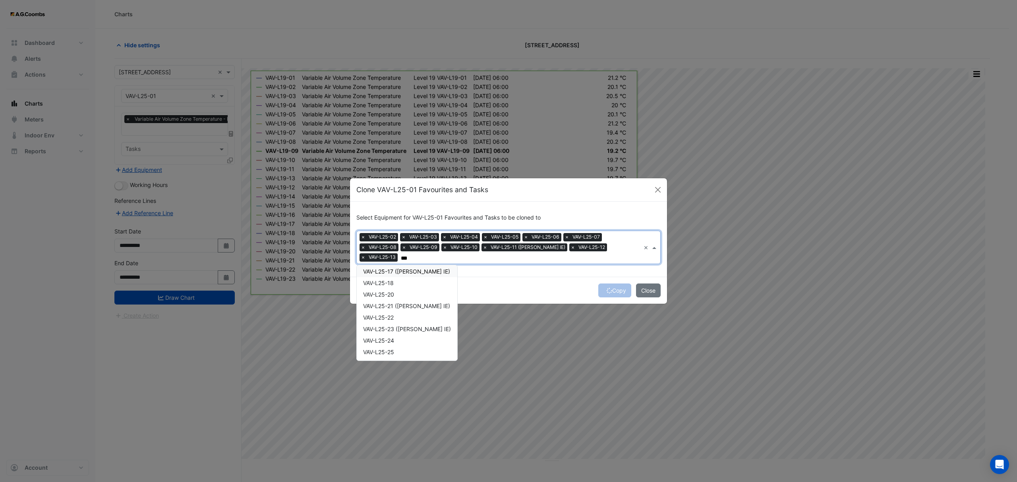
click at [409, 268] on span "VAV-L25-17 (NABERS IE)" at bounding box center [406, 271] width 87 height 7
click at [407, 285] on div "VAV-L25-18" at bounding box center [407, 283] width 100 height 12
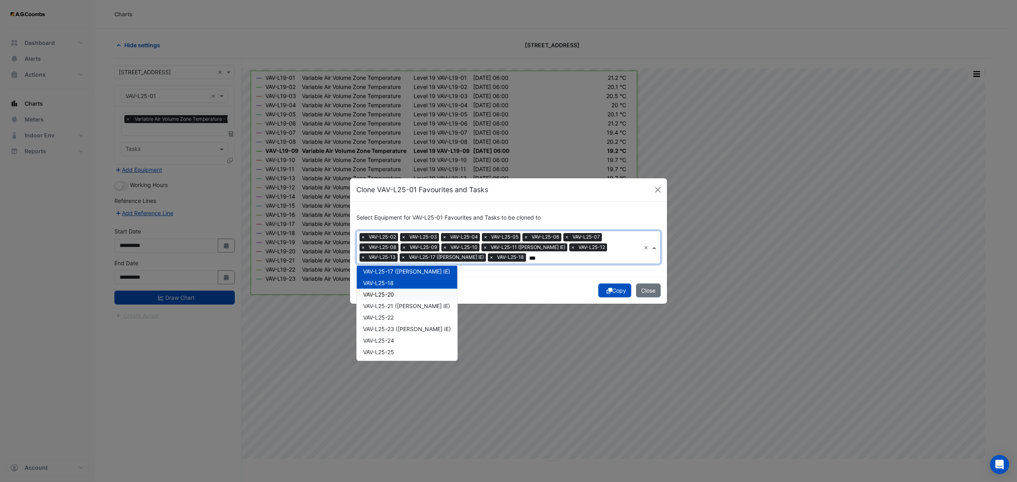
click at [405, 295] on div "VAV-L25-20" at bounding box center [407, 295] width 100 height 12
click at [407, 305] on span "VAV-L25-21 (NABERS IE)" at bounding box center [406, 306] width 87 height 7
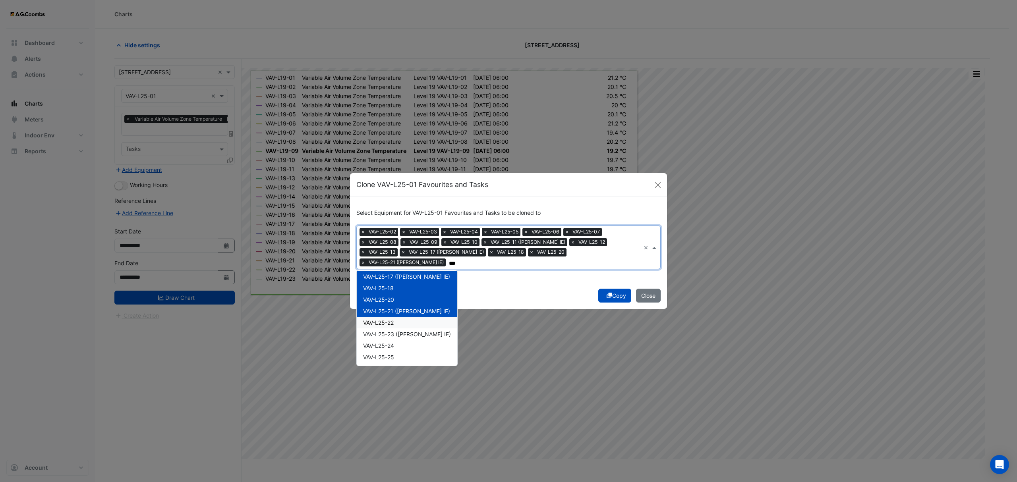
drag, startPoint x: 405, startPoint y: 318, endPoint x: 406, endPoint y: 325, distance: 6.8
click at [405, 318] on div "VAV-L25-22" at bounding box center [407, 323] width 100 height 12
click at [406, 331] on span "VAV-L25-23 (NABERS IE)" at bounding box center [407, 334] width 88 height 7
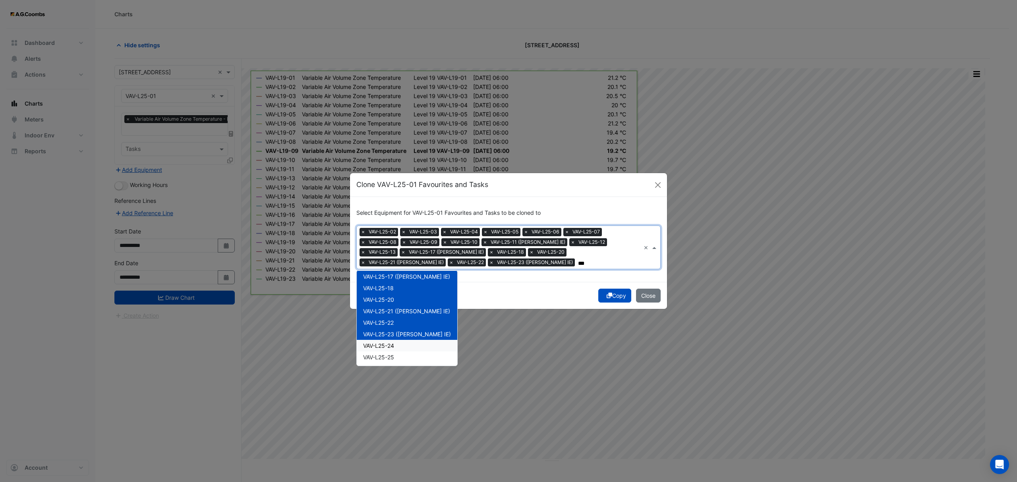
drag, startPoint x: 403, startPoint y: 345, endPoint x: 404, endPoint y: 349, distance: 4.0
click at [403, 346] on div "VAV-L25-24" at bounding box center [407, 346] width 100 height 12
click at [402, 358] on div "VAV-L25-25" at bounding box center [407, 357] width 100 height 12
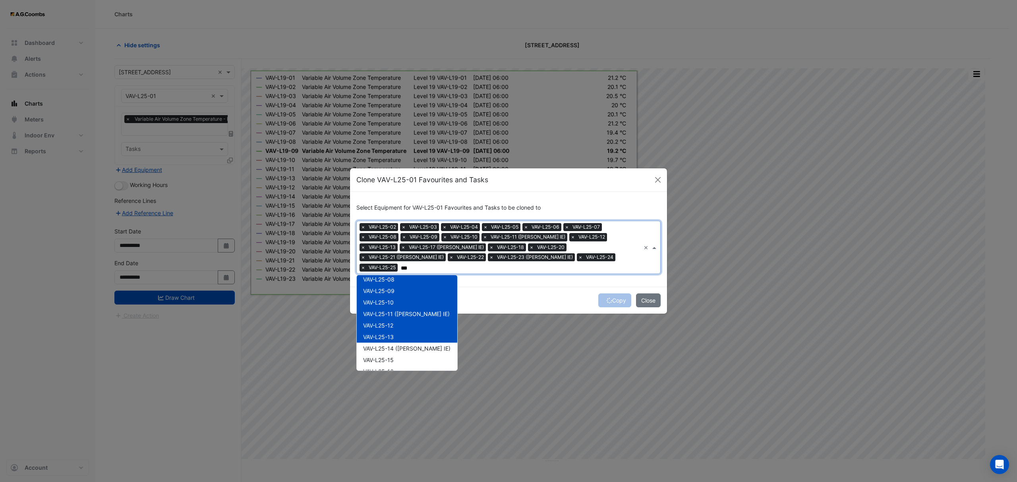
scroll to position [70, 0]
click at [404, 358] on div "VAV-L25-15" at bounding box center [407, 364] width 100 height 12
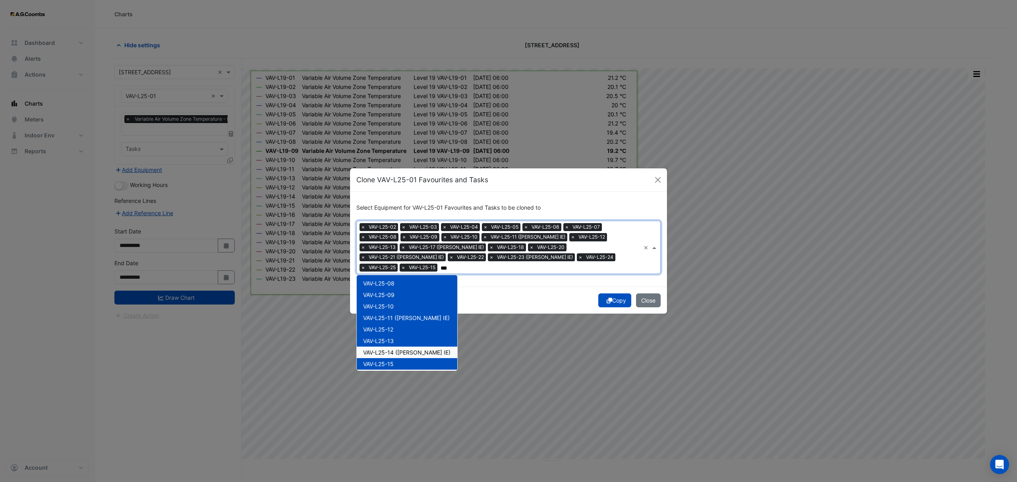
click at [402, 349] on span "VAV-L25-14 (NABERS IE)" at bounding box center [406, 352] width 87 height 7
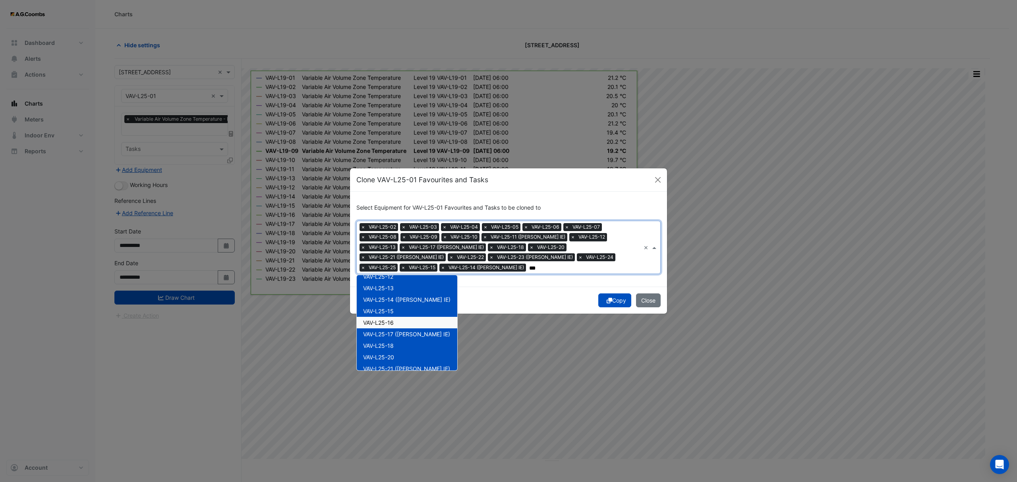
click at [400, 317] on div "VAV-L25-16" at bounding box center [407, 323] width 100 height 12
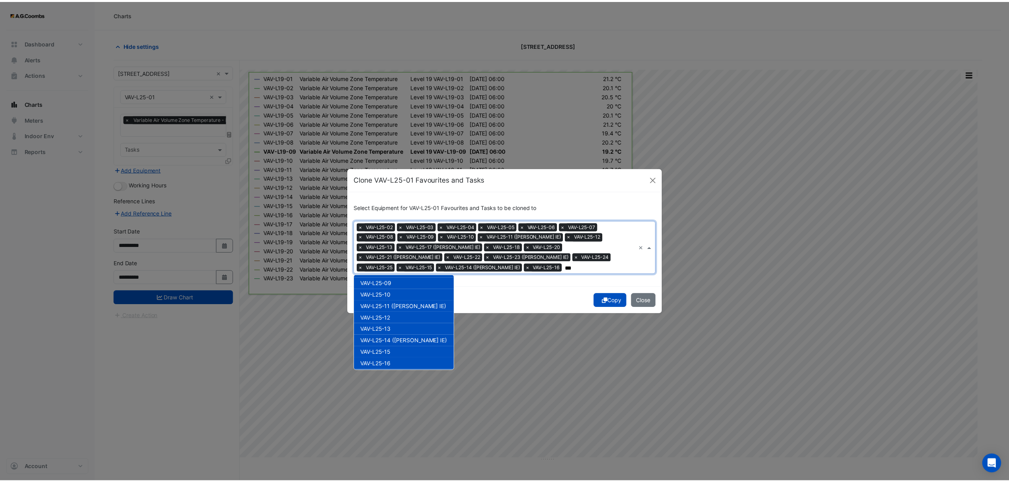
scroll to position [0, 0]
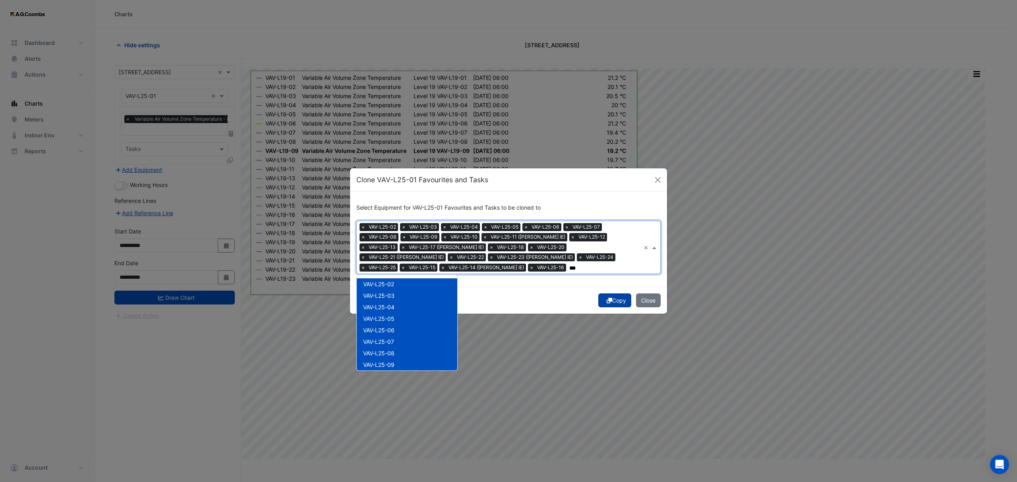
type input "***"
click at [615, 301] on button "Copy" at bounding box center [614, 300] width 33 height 14
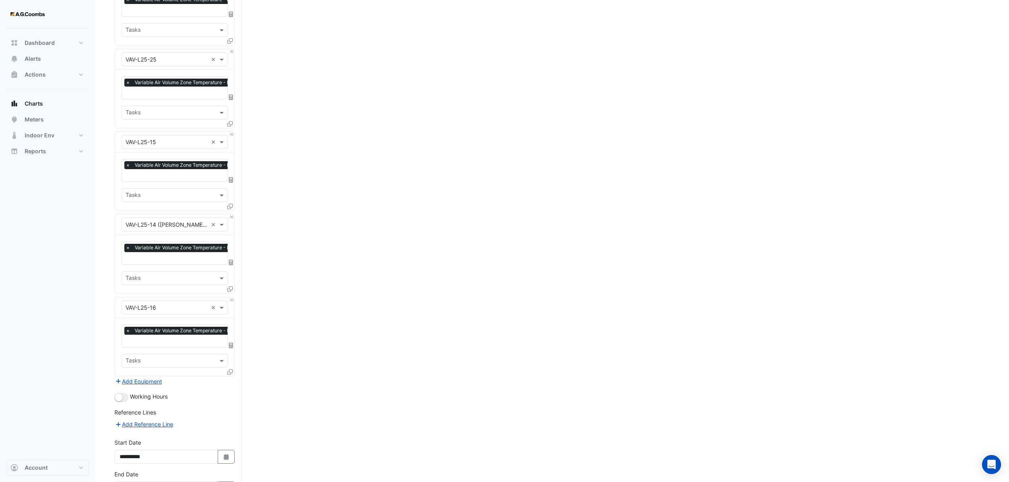
scroll to position [1746, 0]
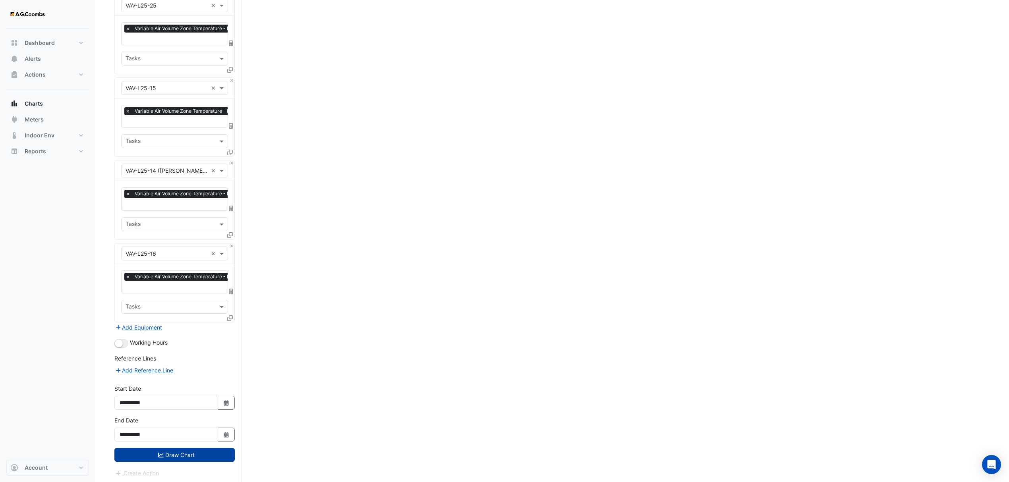
click at [176, 455] on button "Draw Chart" at bounding box center [174, 455] width 120 height 14
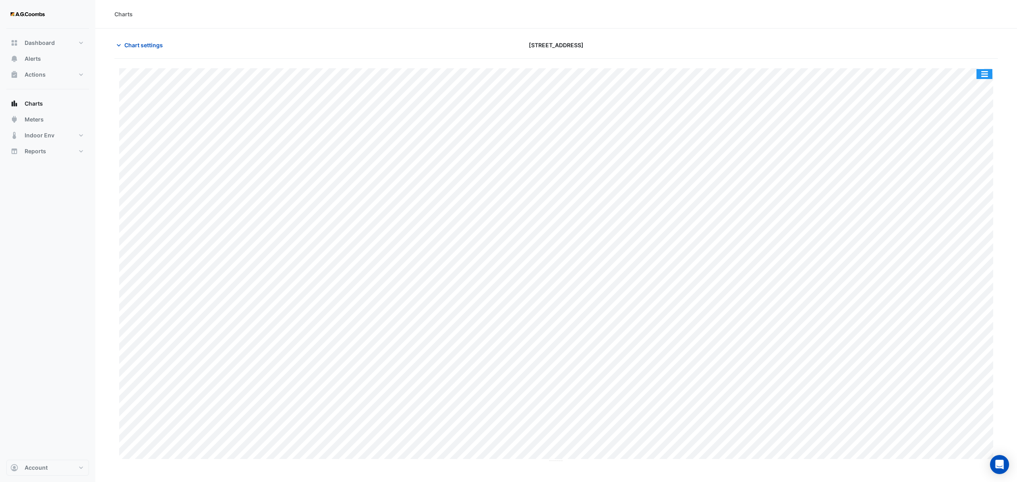
click at [982, 75] on button "button" at bounding box center [984, 74] width 16 height 10
click at [965, 197] on div "Export CSV - Pivot" at bounding box center [968, 197] width 48 height 19
